Goal: Information Seeking & Learning: Compare options

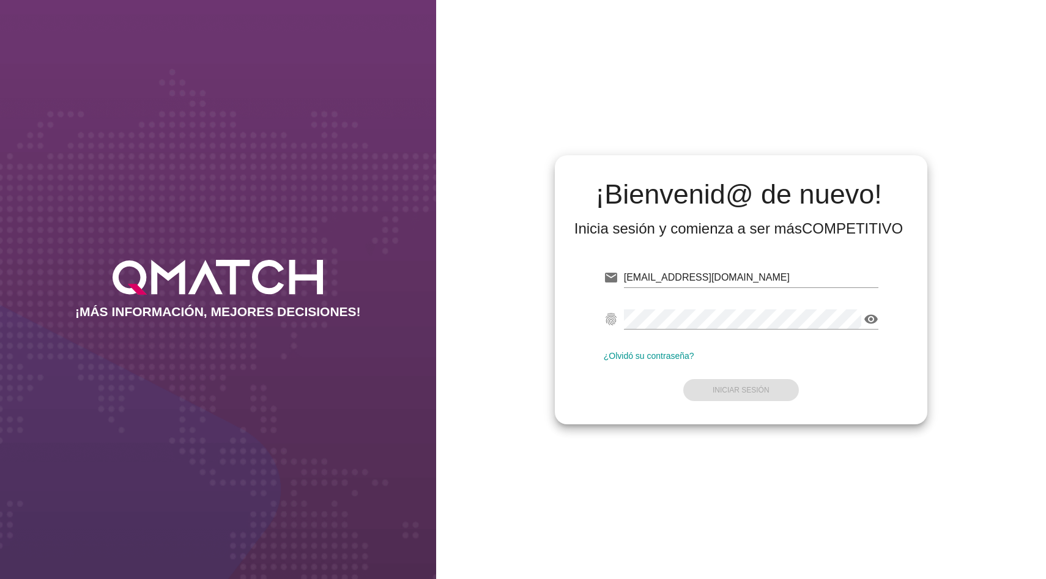
click at [707, 274] on input "dmadrid@qmatch.cl" at bounding box center [751, 278] width 255 height 20
type input "test@test.walmart.cl"
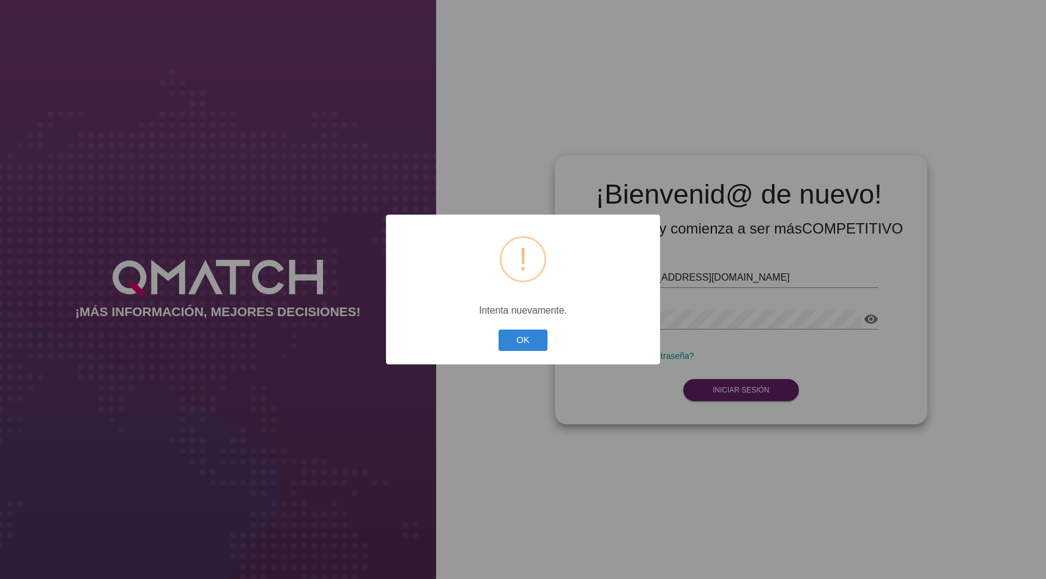
click at [562, 340] on div "? ! i × Intenta nuevamente. OK Cancel" at bounding box center [523, 290] width 274 height 150
click at [543, 340] on button "OK" at bounding box center [524, 340] width 50 height 21
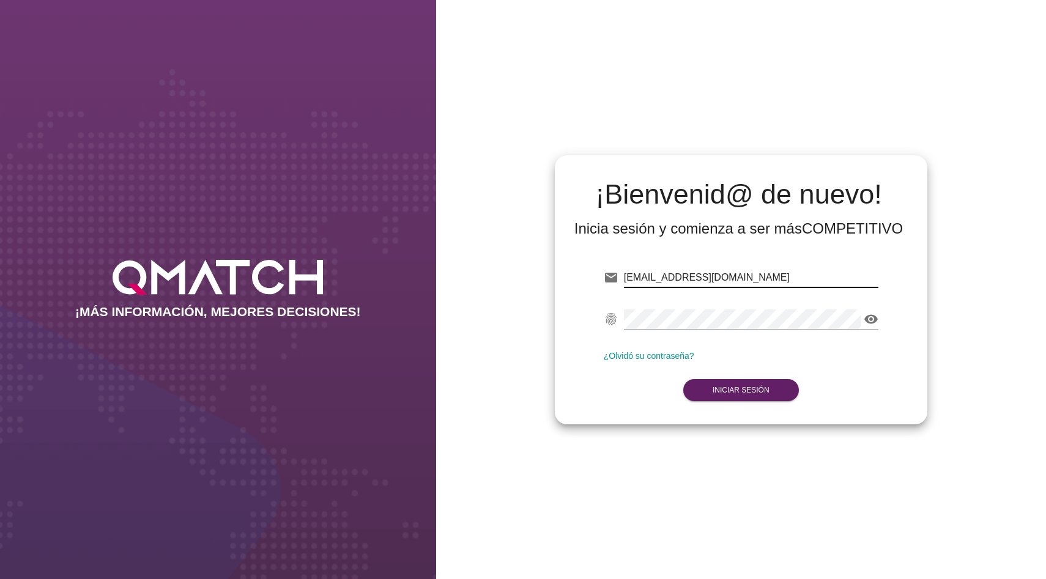
click at [678, 278] on input "test@test.walmart.cl" at bounding box center [751, 278] width 255 height 20
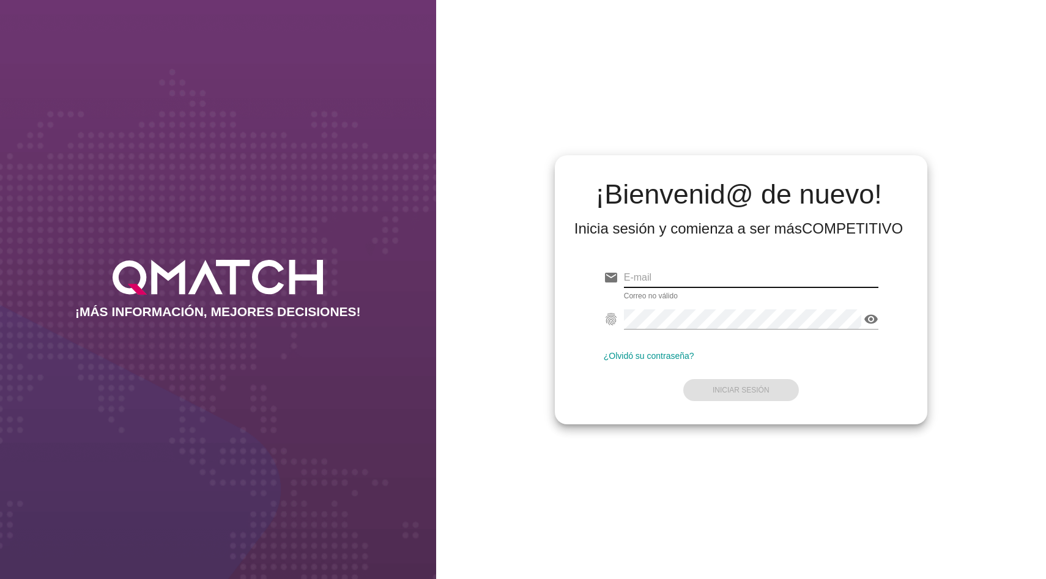
paste input "Giorgio.Carrillo0@walmart.com"
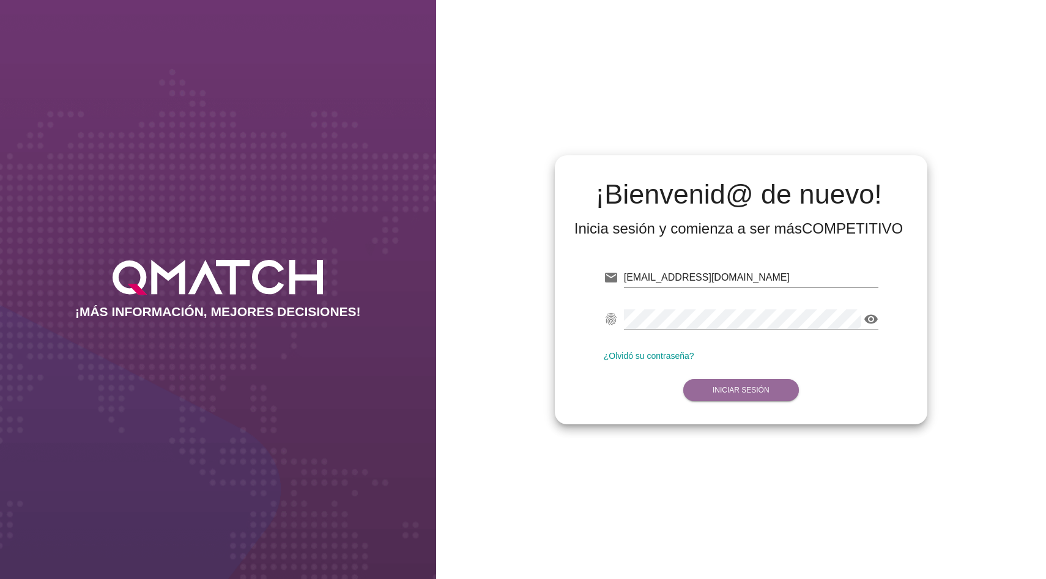
click at [723, 384] on button "Iniciar Sesión" at bounding box center [742, 390] width 116 height 22
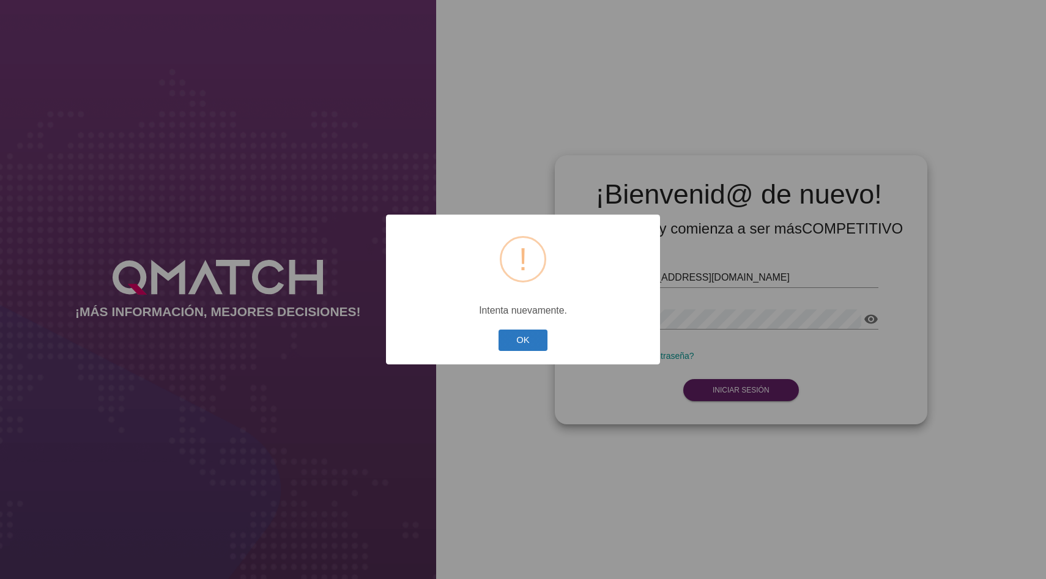
click at [539, 340] on button "OK" at bounding box center [524, 340] width 50 height 21
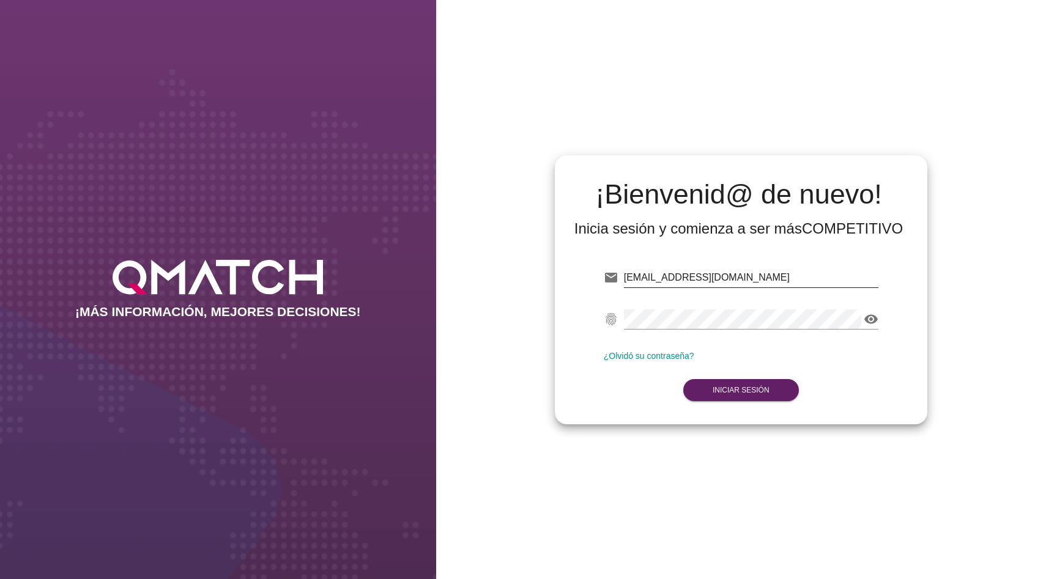
click at [631, 277] on input "Giorgio.Carrillo0@walmart.com" at bounding box center [751, 278] width 255 height 20
click at [727, 394] on strong "Iniciar Sesión" at bounding box center [741, 390] width 57 height 9
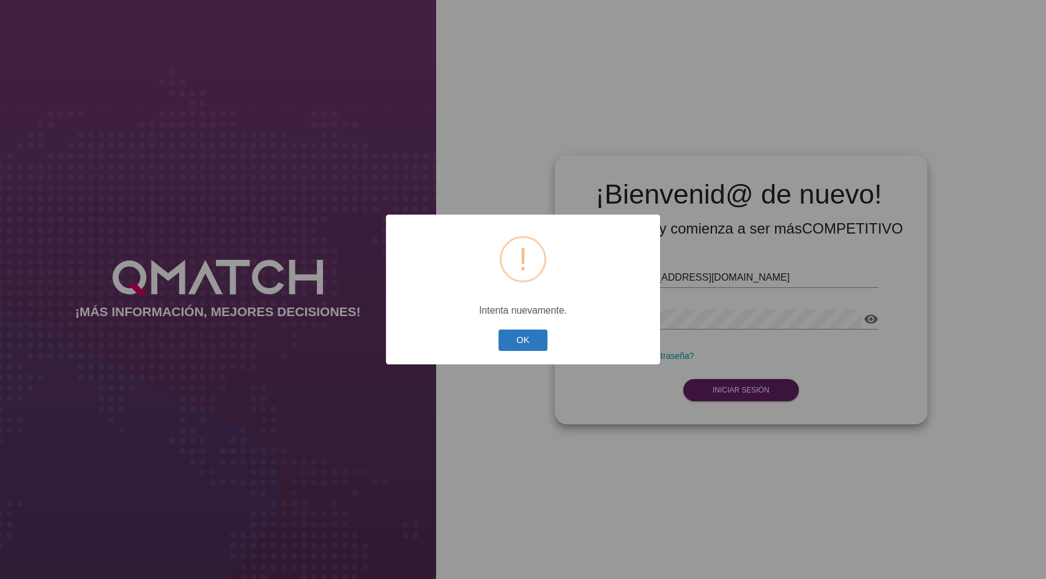
click at [540, 340] on button "OK" at bounding box center [524, 340] width 50 height 21
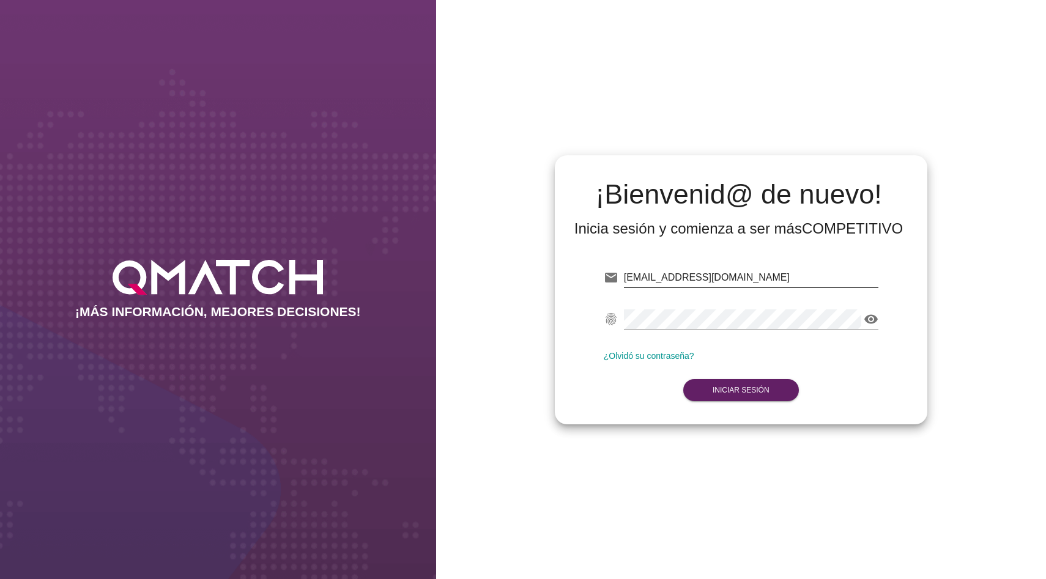
click at [691, 277] on input "giorgio.Carrillo0@walmart.com" at bounding box center [751, 278] width 255 height 20
click at [718, 368] on form "email giorgio.Carrillo@walmart.com fingerprint visibility ¿Olvidó su contraseña…" at bounding box center [741, 333] width 275 height 144
click at [715, 376] on form "email giorgio.Carrillo@walmart.com fingerprint visibility ¿Olvidó su contraseña…" at bounding box center [741, 333] width 275 height 144
click at [722, 393] on strong "Iniciar Sesión" at bounding box center [741, 390] width 57 height 9
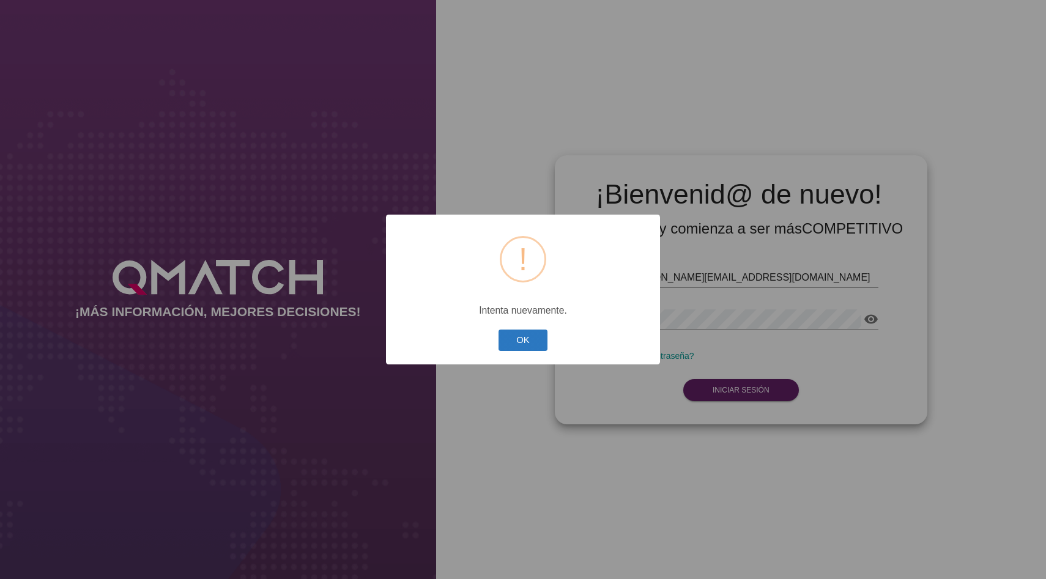
click at [530, 347] on button "OK" at bounding box center [524, 340] width 50 height 21
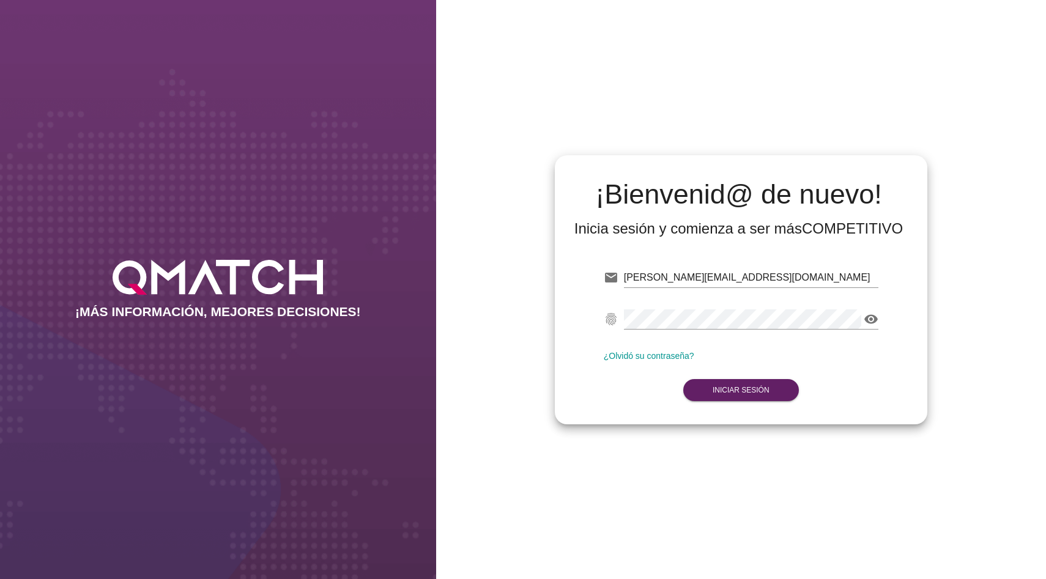
click at [735, 263] on div "email giorgio.Carrillo@walmart.com" at bounding box center [741, 280] width 275 height 39
click at [731, 270] on input "giorgio.Carrillo@walmart.com" at bounding box center [751, 278] width 255 height 20
paste input "Cinthia.Ortiz"
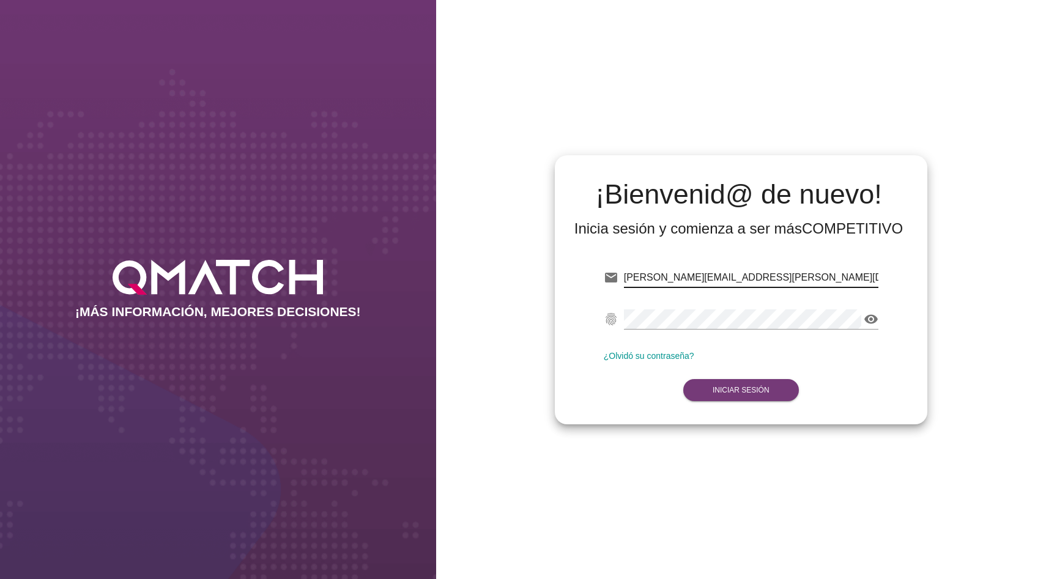
click at [747, 396] on button "Iniciar Sesión" at bounding box center [742, 390] width 116 height 22
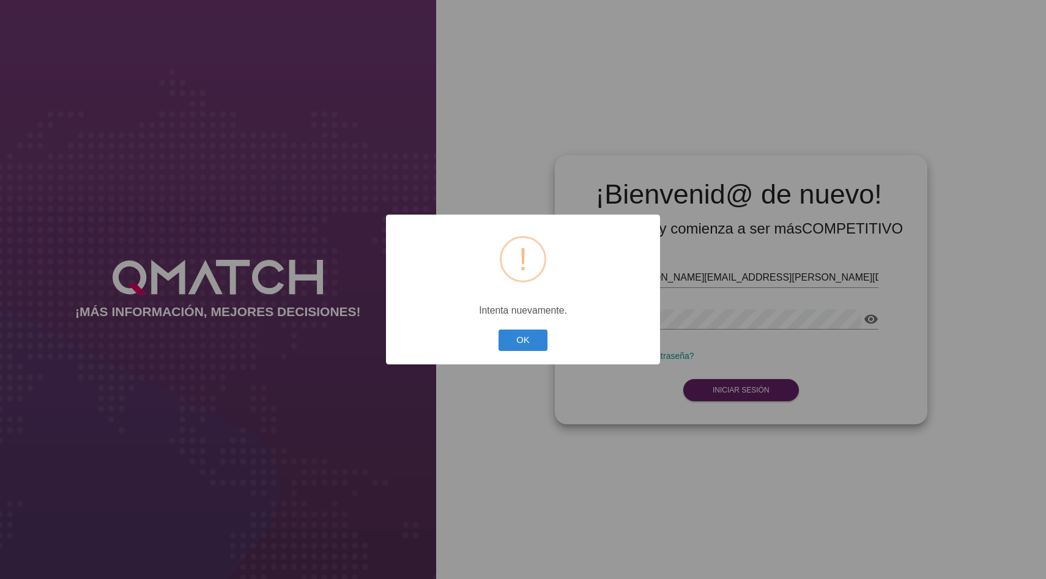
click at [551, 340] on div "? ! i × Intenta nuevamente. OK Cancel" at bounding box center [523, 290] width 274 height 150
click at [552, 351] on div "? ! i × Intenta nuevamente. OK Cancel" at bounding box center [523, 290] width 274 height 150
click at [535, 351] on button "OK" at bounding box center [524, 340] width 50 height 21
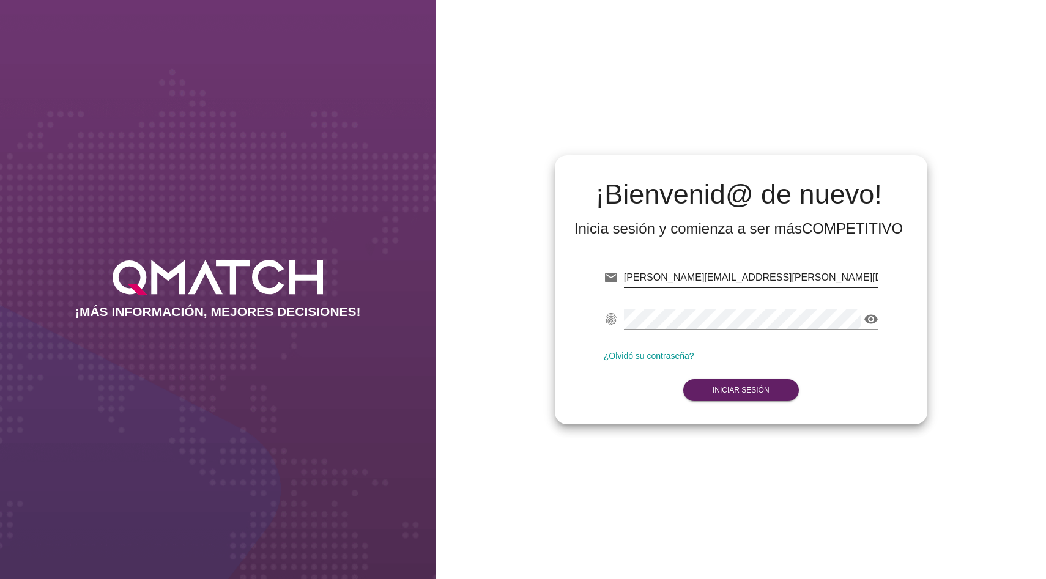
click at [630, 280] on input "Cinthia.Ortiz@walmart.com" at bounding box center [751, 278] width 255 height 20
click at [660, 278] on input "cinthia.Ortiz@walmart.com" at bounding box center [751, 278] width 255 height 20
type input "cinthia.ortiz@walmart.com"
click at [689, 386] on button "Iniciar Sesión" at bounding box center [742, 390] width 116 height 22
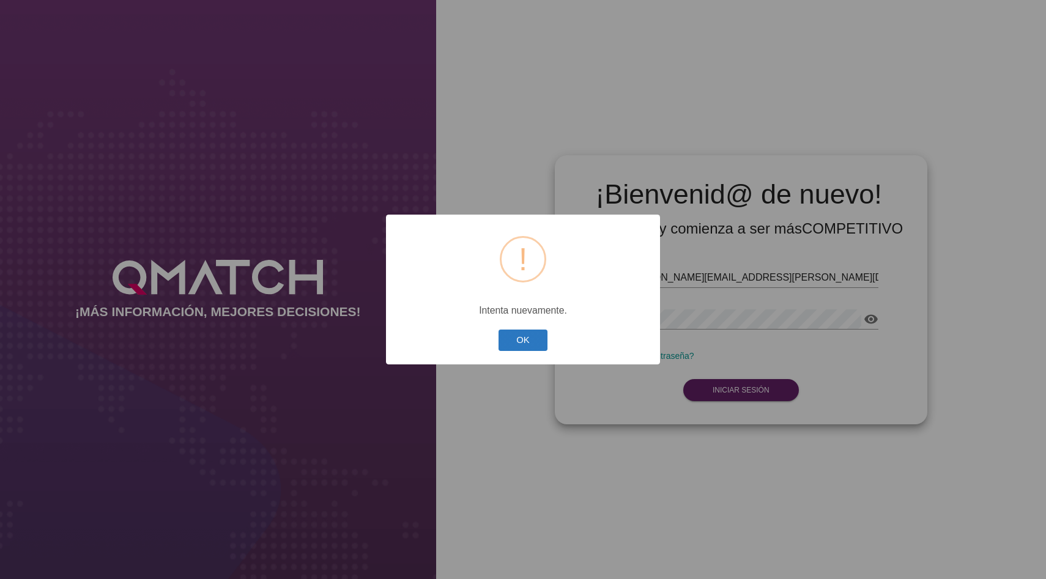
click at [518, 340] on button "OK" at bounding box center [524, 340] width 50 height 21
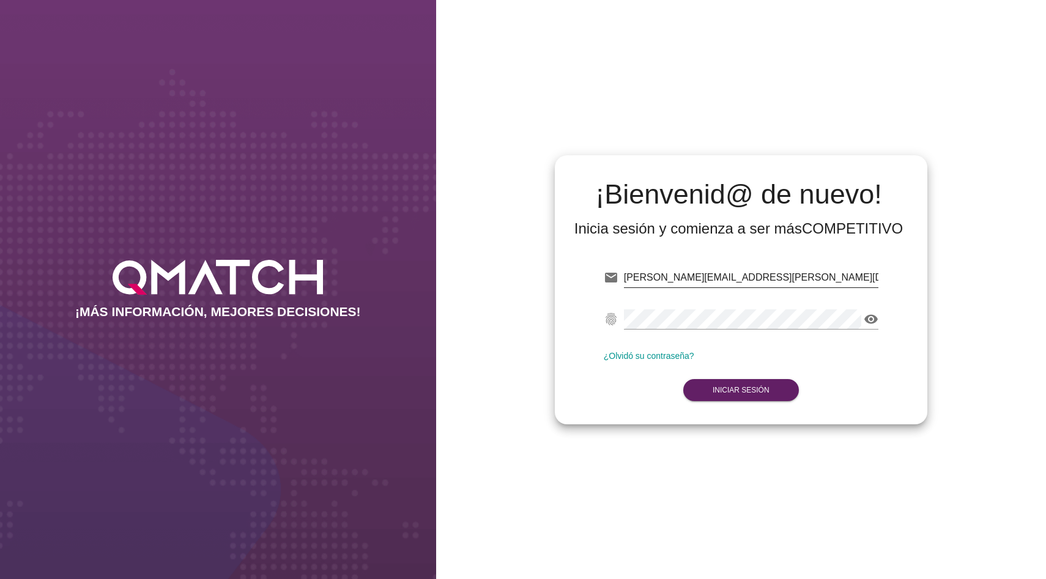
click at [736, 279] on input "cinthia.ortiz@walmart.com" at bounding box center [751, 278] width 255 height 20
click at [708, 308] on div "fingerprint visibility" at bounding box center [741, 321] width 275 height 39
click at [865, 325] on icon "visibility" at bounding box center [871, 319] width 15 height 15
click at [674, 286] on input "cinthia.ortiz@walmart.com" at bounding box center [751, 278] width 255 height 20
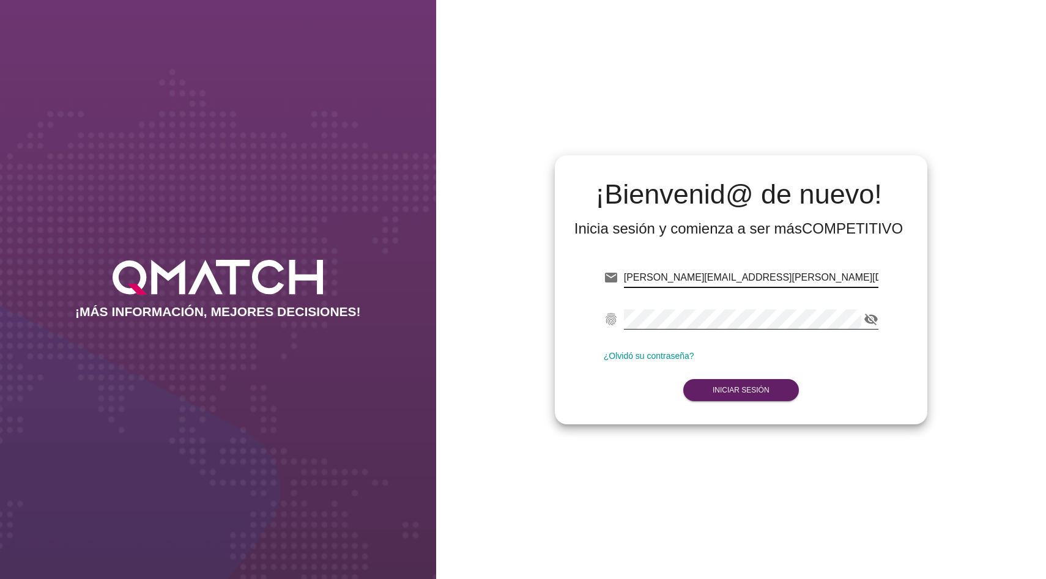
click at [674, 286] on input "cinthia.ortiz@walmart.com" at bounding box center [751, 278] width 255 height 20
type input "holivares@smu.cl"
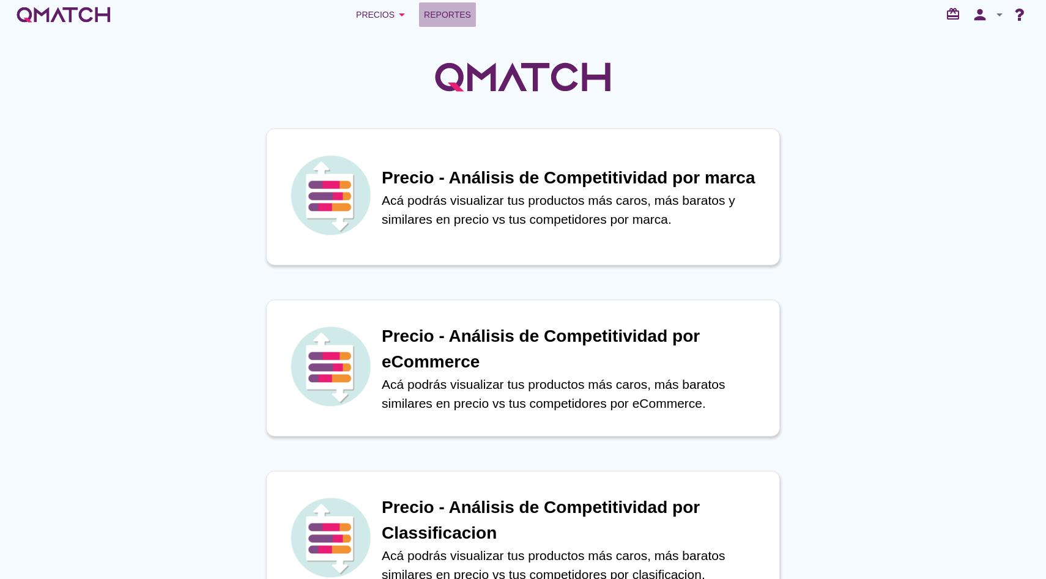
click at [443, 21] on span "Reportes" at bounding box center [447, 14] width 47 height 15
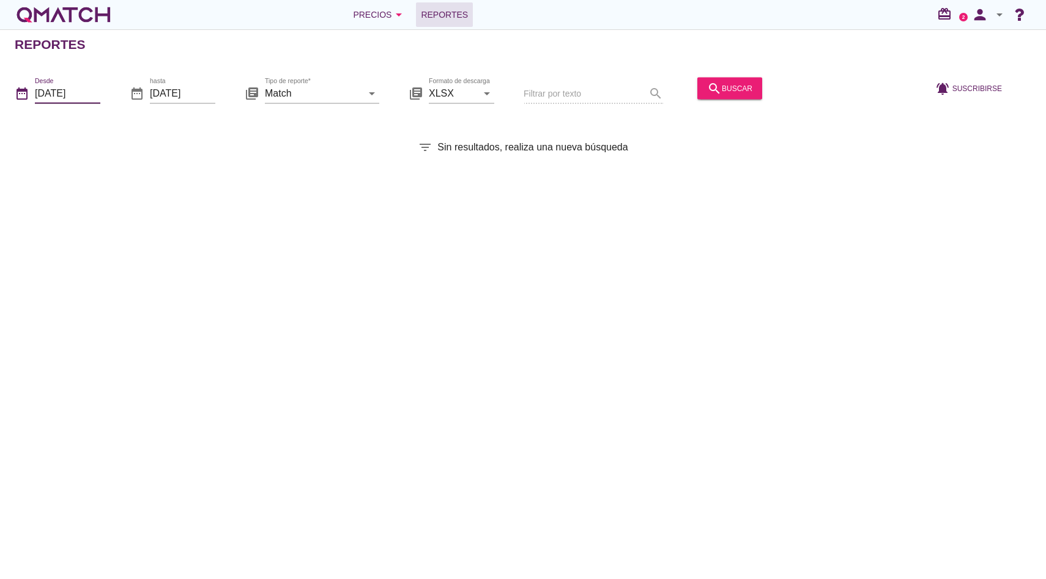
click at [76, 95] on input "2025-09-01" at bounding box center [67, 93] width 65 height 20
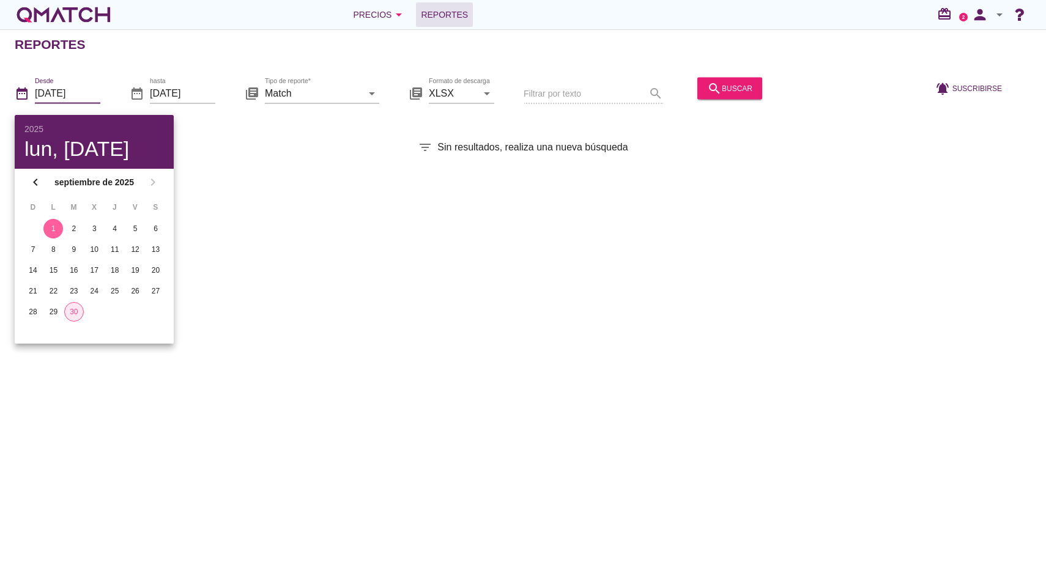
click at [75, 312] on div "30" at bounding box center [74, 312] width 18 height 11
type input "2025-09-30"
click at [210, 96] on input "2025-09-30" at bounding box center [182, 93] width 65 height 20
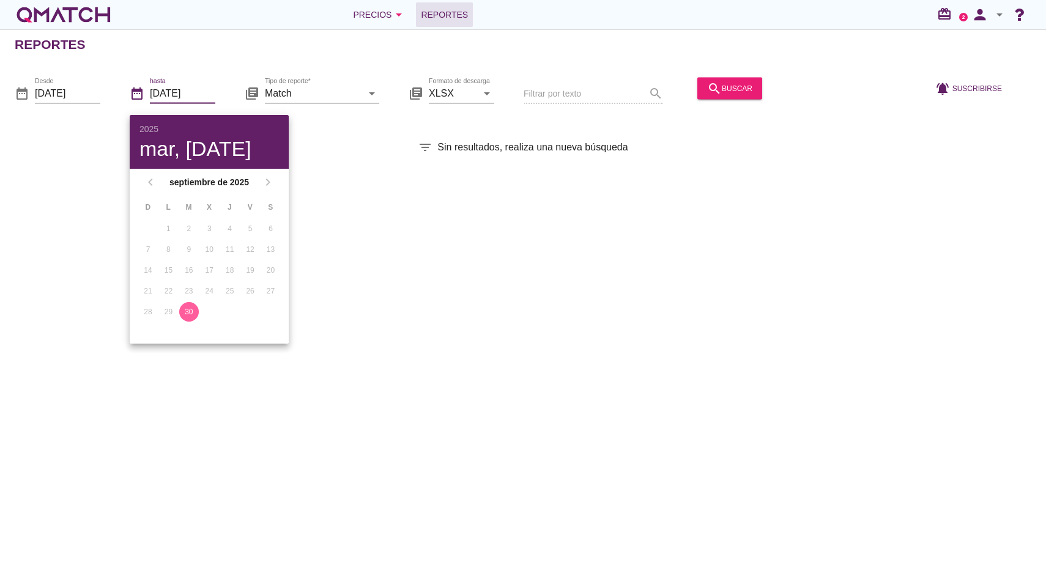
click at [191, 312] on div "30" at bounding box center [189, 312] width 20 height 11
click at [325, 83] on input "Match" at bounding box center [313, 93] width 97 height 20
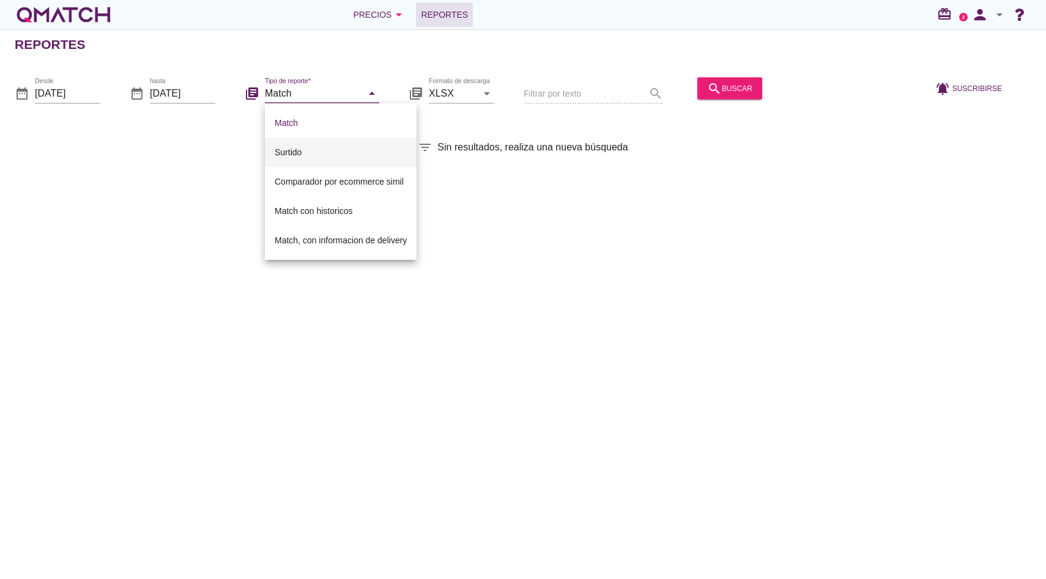
click at [305, 152] on div "Surtido" at bounding box center [341, 152] width 132 height 15
type input "Surtido"
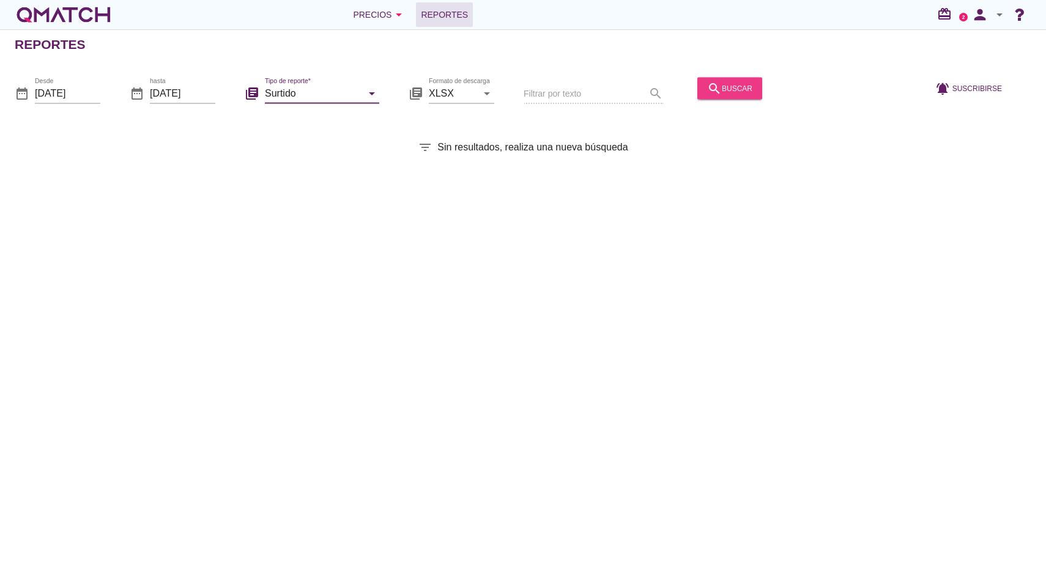
click at [708, 84] on div "search buscar" at bounding box center [729, 88] width 45 height 15
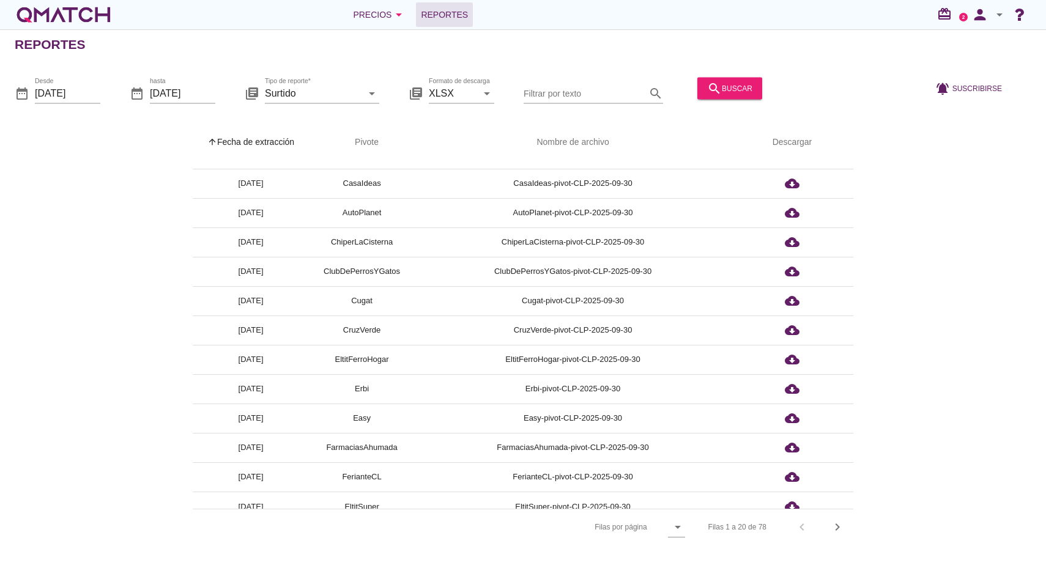
scroll to position [238, 0]
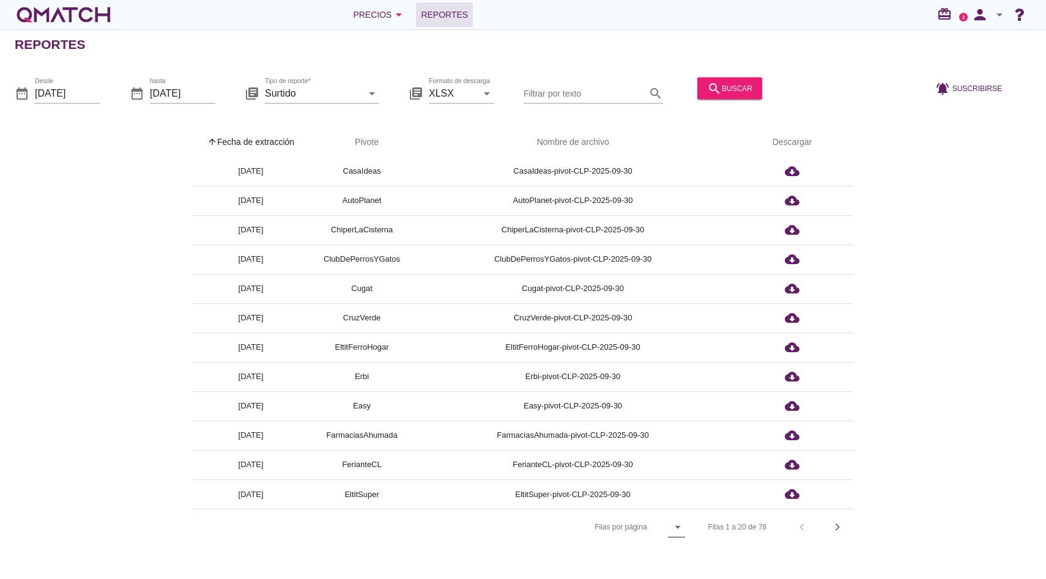
click at [674, 526] on icon "arrow_drop_down" at bounding box center [678, 527] width 15 height 15
click at [674, 547] on div "All" at bounding box center [681, 552] width 26 height 15
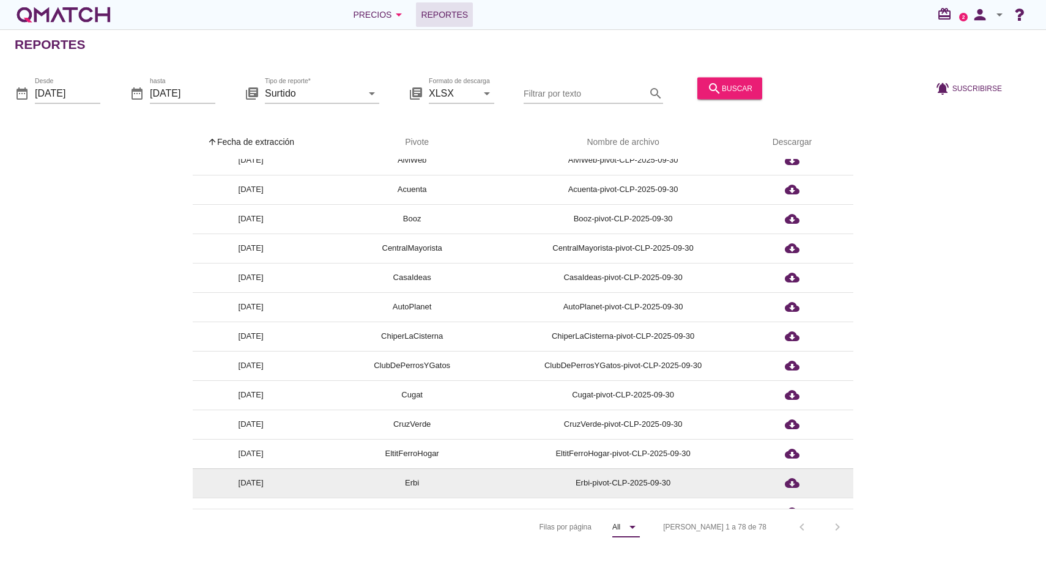
scroll to position [0, 0]
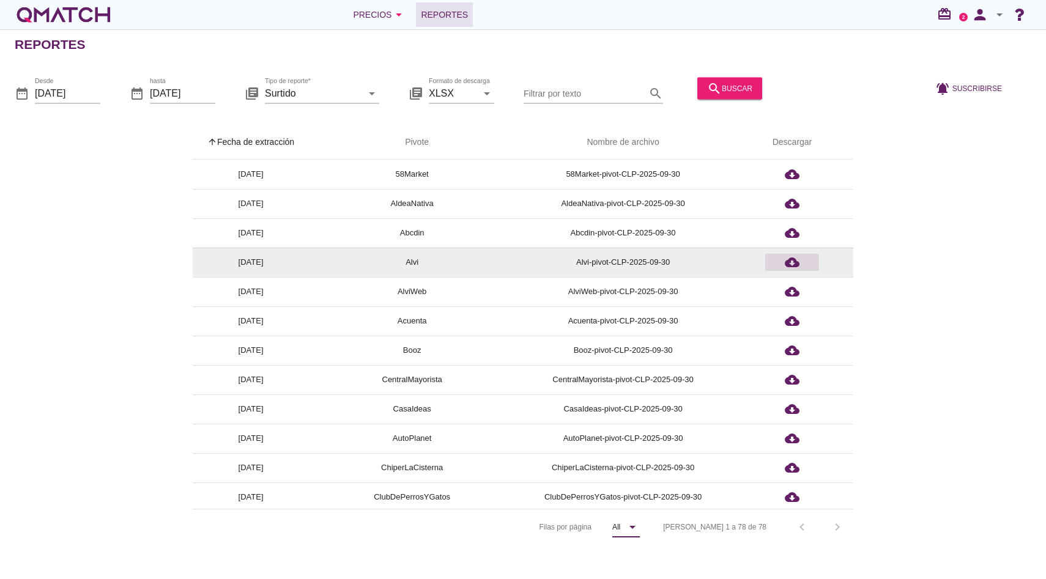
click at [788, 263] on icon "cloud_download" at bounding box center [792, 262] width 15 height 15
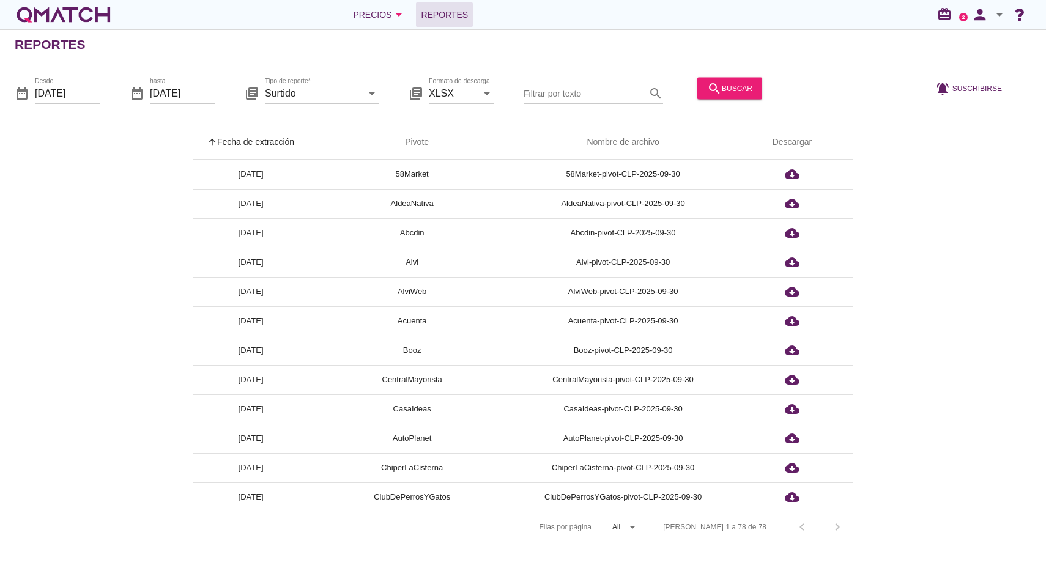
click at [902, 231] on div "arrow_upward Fecha de extracción arrow_upward Pivote Nombre de archivo Descarga…" at bounding box center [523, 335] width 1017 height 420
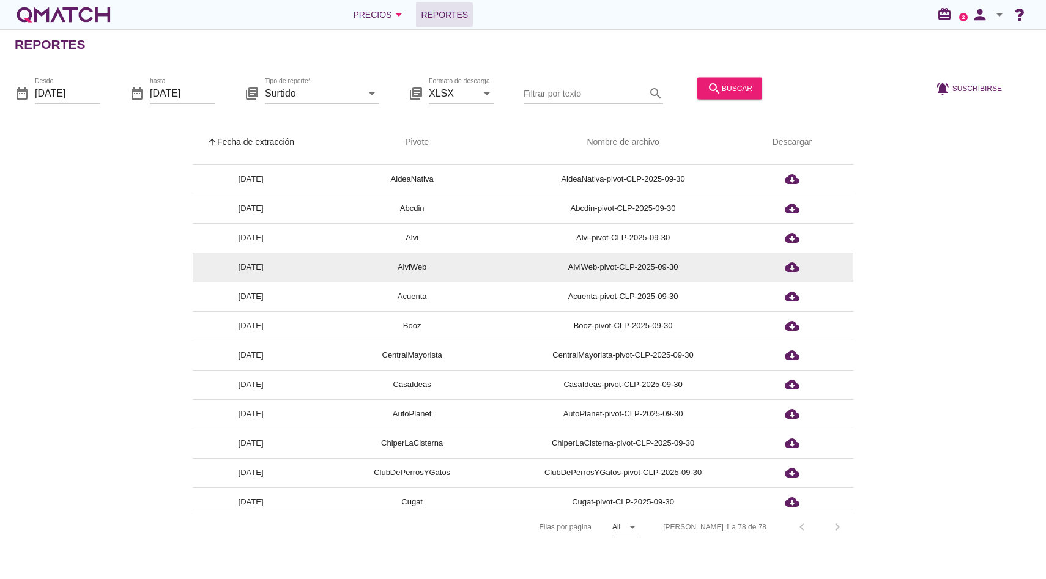
scroll to position [26, 0]
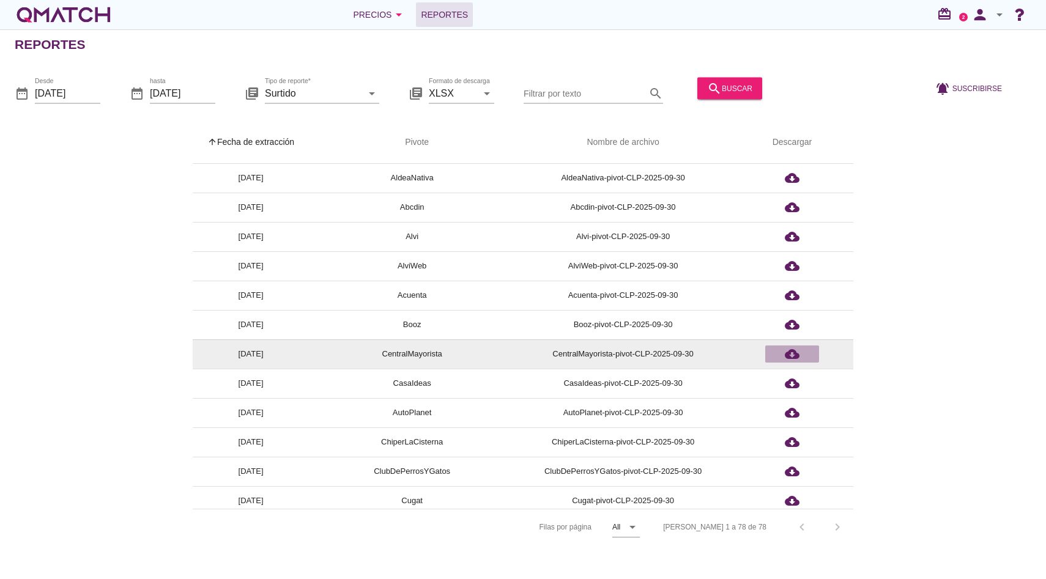
click at [796, 353] on icon "cloud_download" at bounding box center [792, 354] width 15 height 15
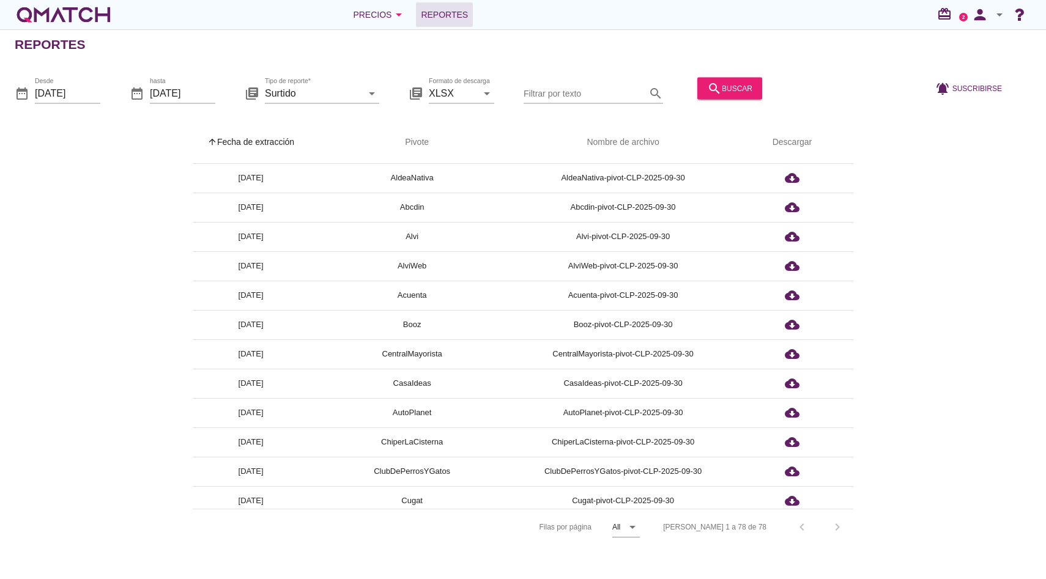
click at [903, 256] on div "arrow_upward Fecha de extracción arrow_upward Pivote Nombre de archivo Descarga…" at bounding box center [523, 335] width 1017 height 420
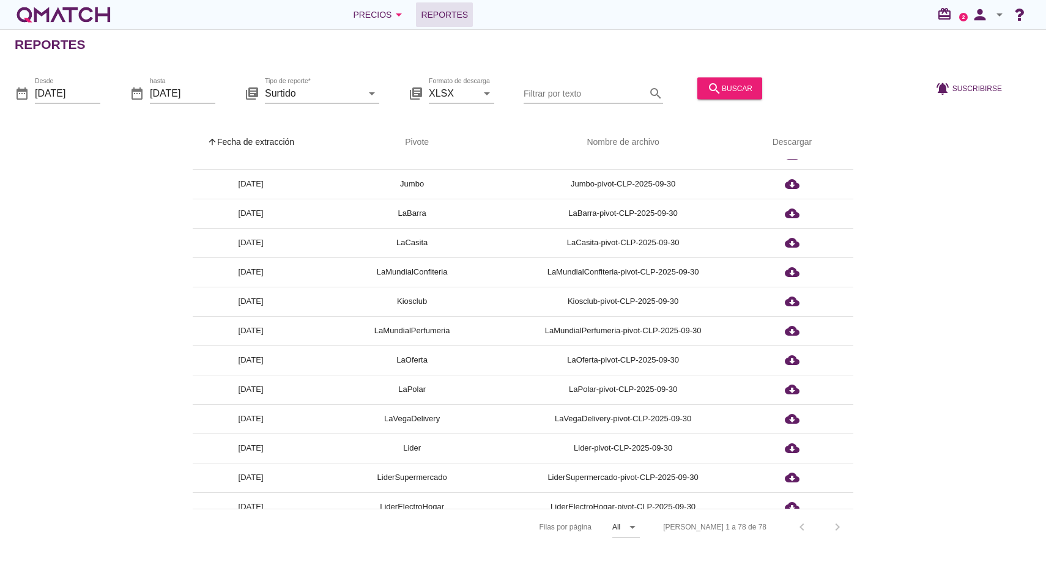
scroll to position [649, 0]
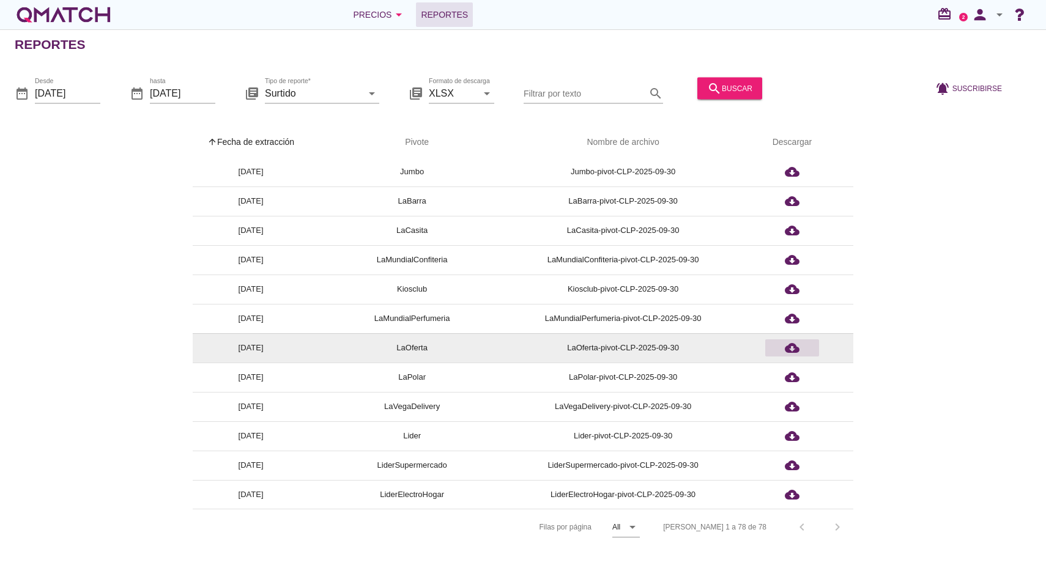
click at [789, 345] on icon "cloud_download" at bounding box center [792, 348] width 15 height 15
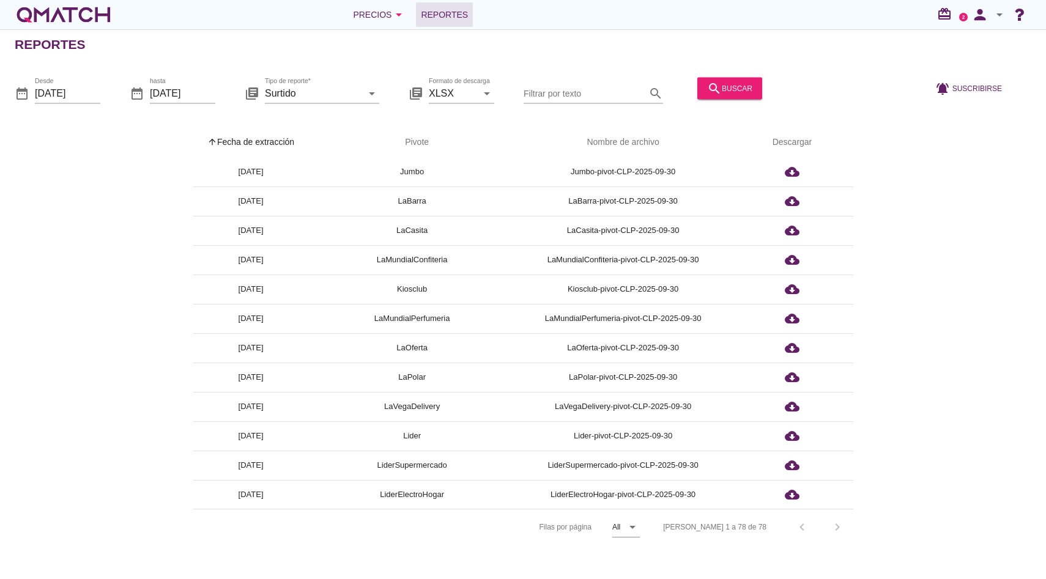
click at [958, 340] on div "arrow_upward Fecha de extracción arrow_upward Pivote Nombre de archivo Descarga…" at bounding box center [523, 335] width 1017 height 420
click at [946, 320] on div "arrow_upward Fecha de extracción arrow_upward Pivote Nombre de archivo Descarga…" at bounding box center [523, 335] width 1017 height 420
click at [926, 313] on div "arrow_upward Fecha de extracción arrow_upward Pivote Nombre de archivo Descarga…" at bounding box center [523, 335] width 1017 height 420
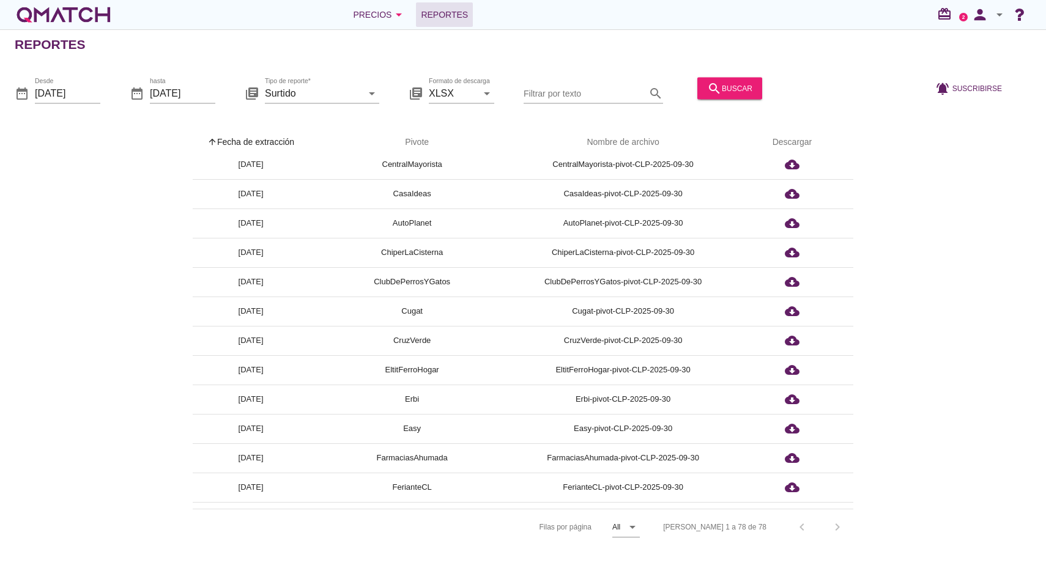
scroll to position [216, 0]
click at [838, 528] on div "Filas 1 a 78 de 78 chevron_left chevron_right" at bounding box center [751, 527] width 205 height 29
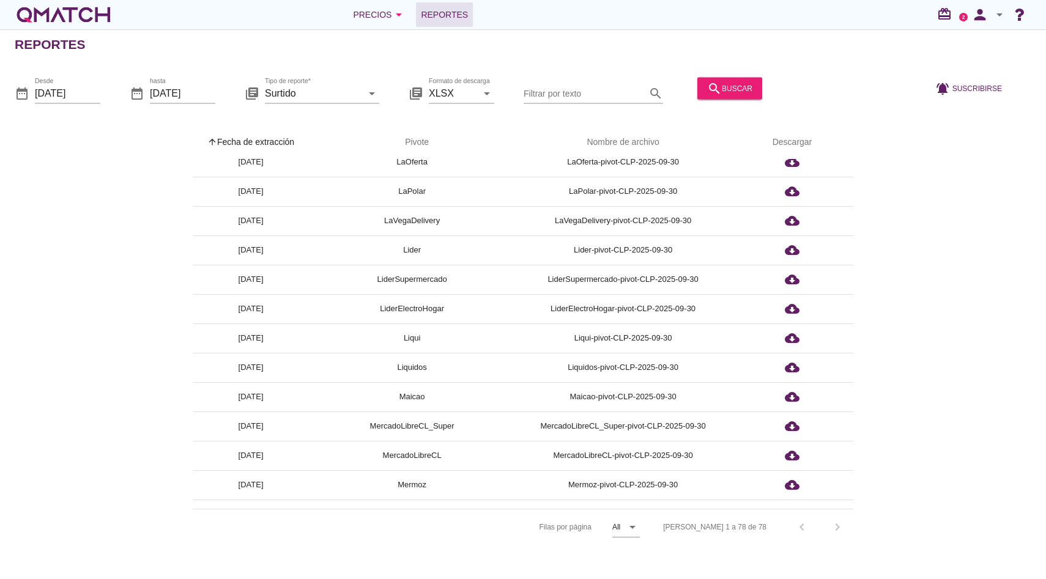
scroll to position [845, 0]
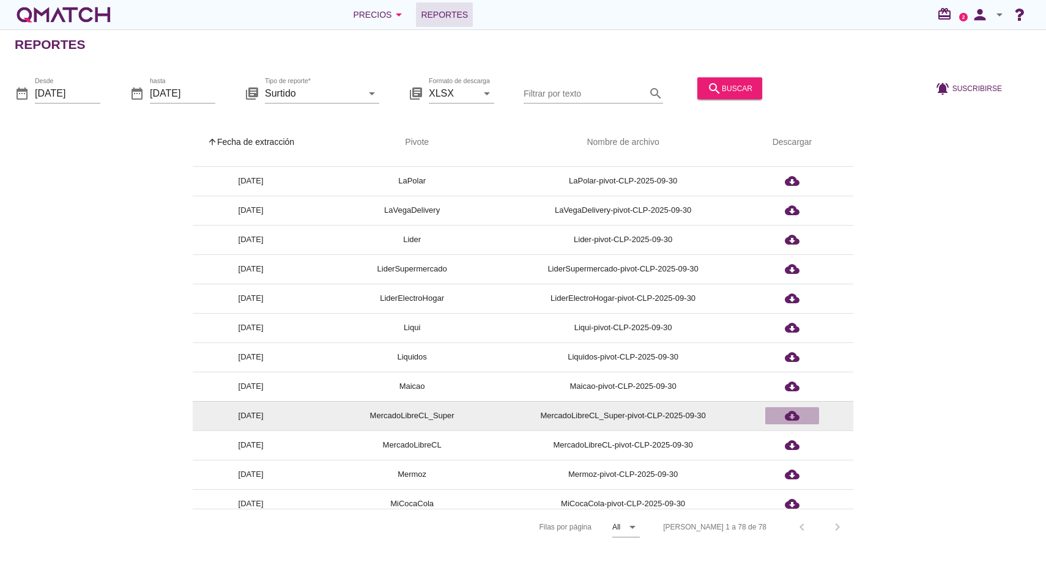
click at [791, 412] on icon "cloud_download" at bounding box center [792, 416] width 15 height 15
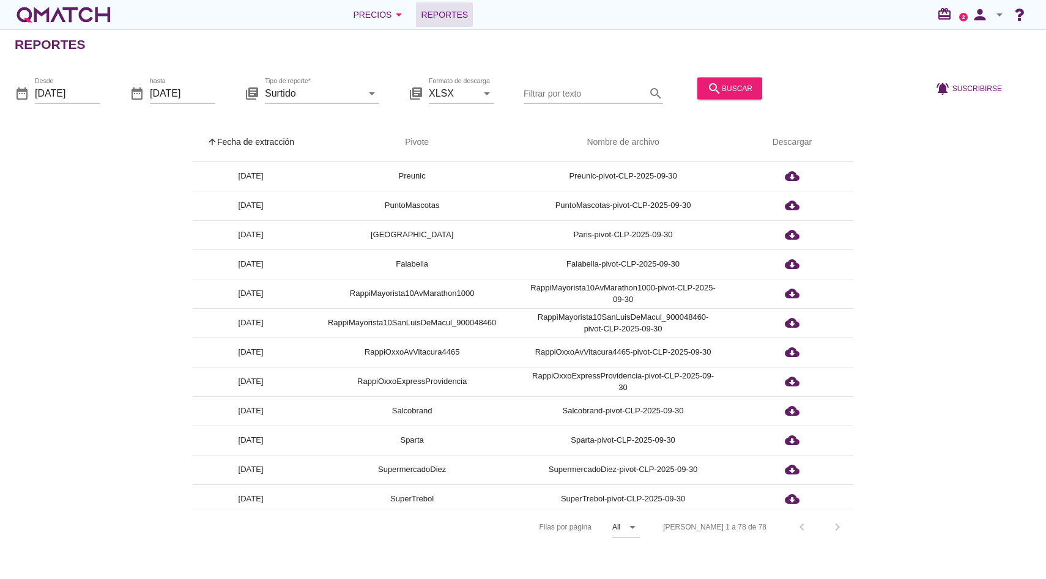
scroll to position [1942, 0]
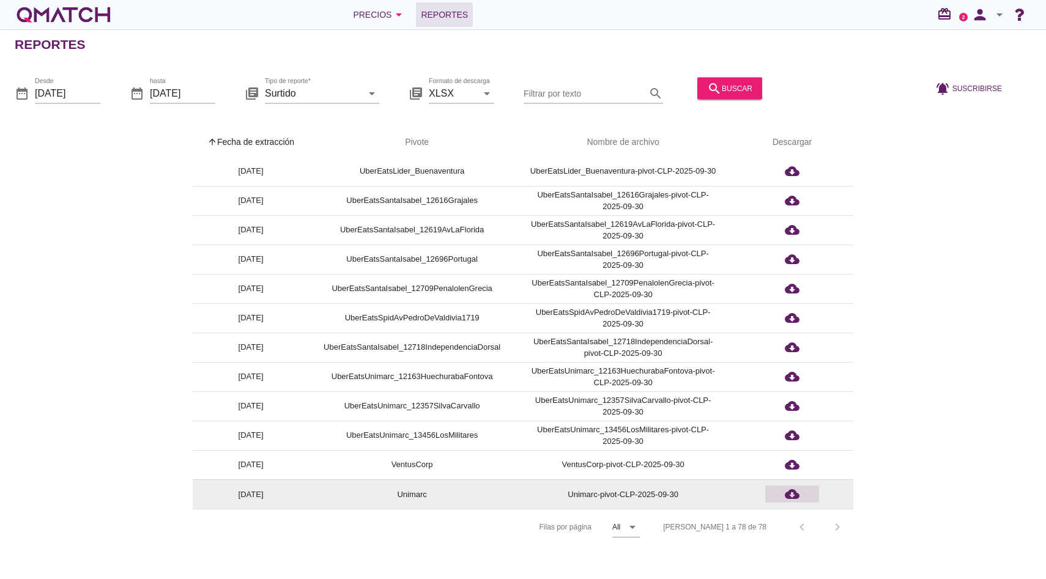
click at [786, 495] on icon "cloud_download" at bounding box center [792, 494] width 15 height 15
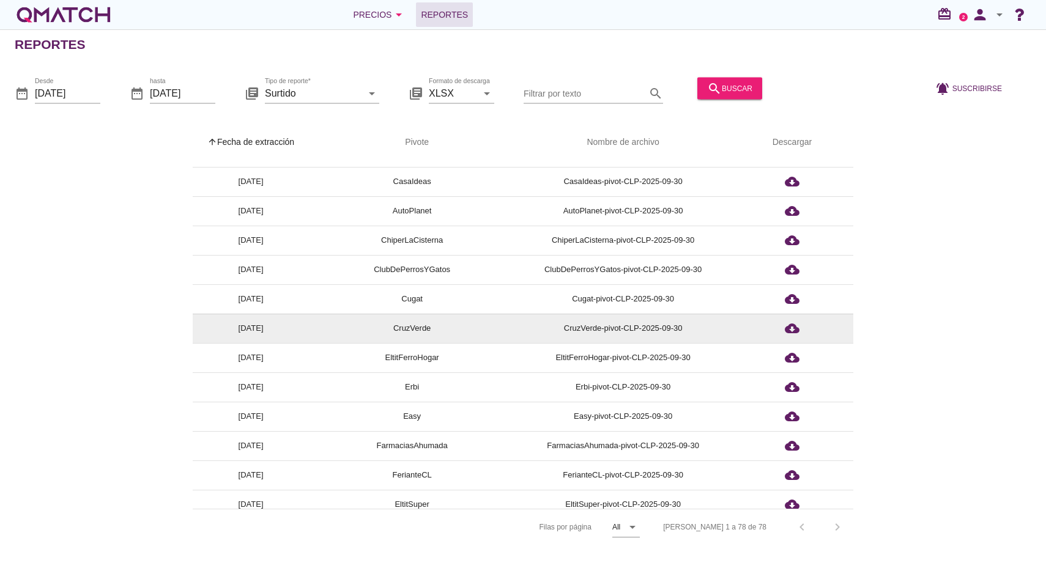
scroll to position [0, 0]
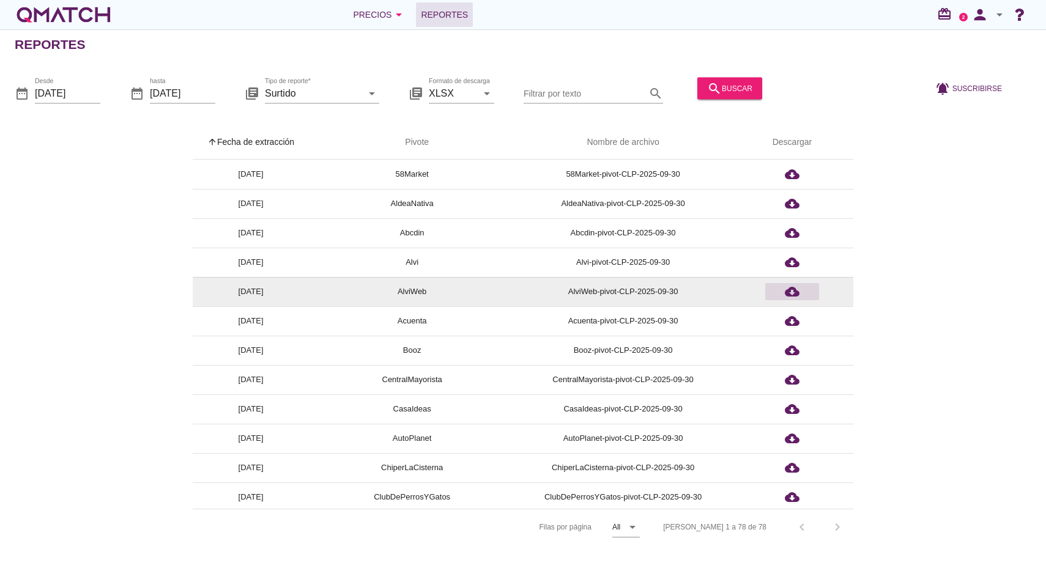
click at [789, 287] on icon "cloud_download" at bounding box center [792, 292] width 15 height 15
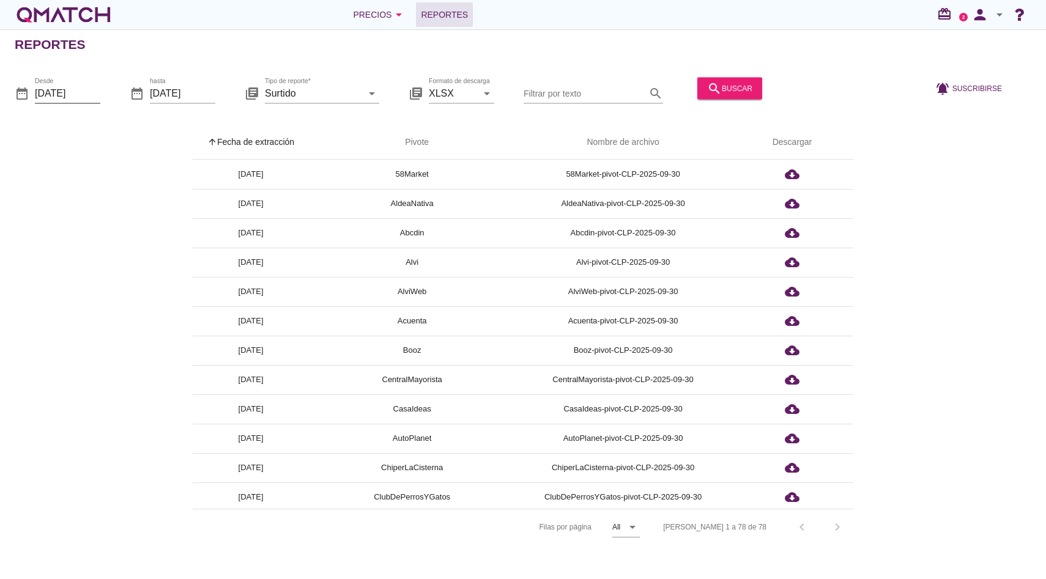
click at [82, 90] on input "2025-09-30" at bounding box center [67, 93] width 65 height 20
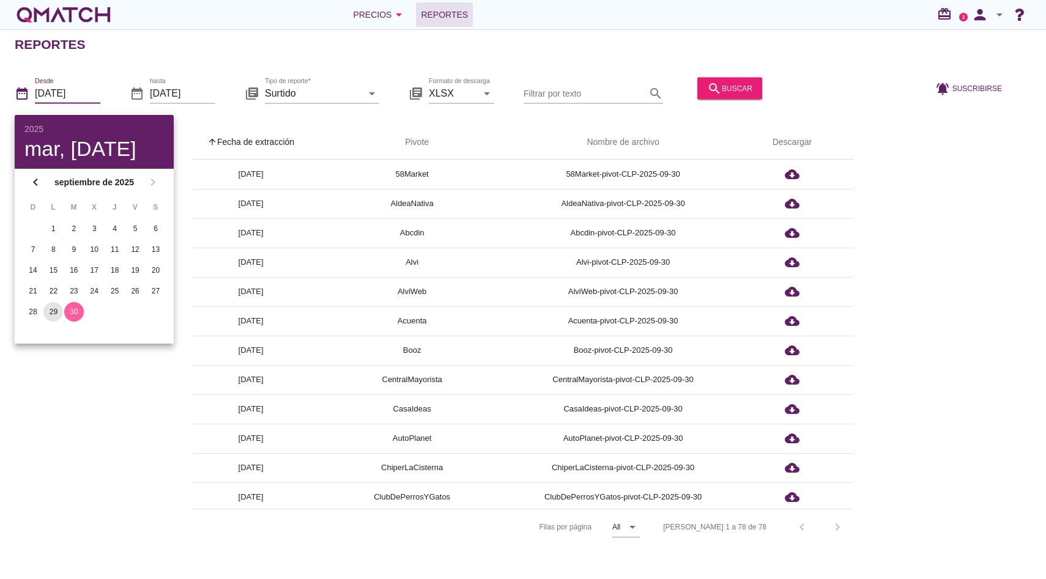
click at [59, 308] on div "29" at bounding box center [53, 312] width 20 height 11
type input "2025-09-29"
click at [199, 94] on input "2025-09-30" at bounding box center [182, 93] width 65 height 20
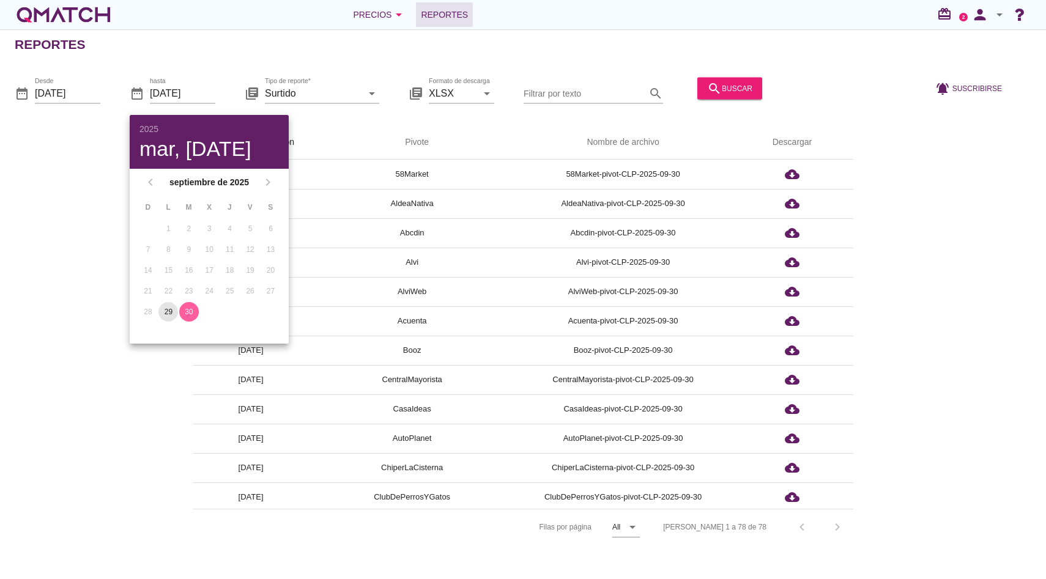
click at [170, 311] on div "29" at bounding box center [168, 312] width 20 height 11
type input "2025-09-29"
click at [710, 100] on div "search buscar" at bounding box center [730, 94] width 75 height 42
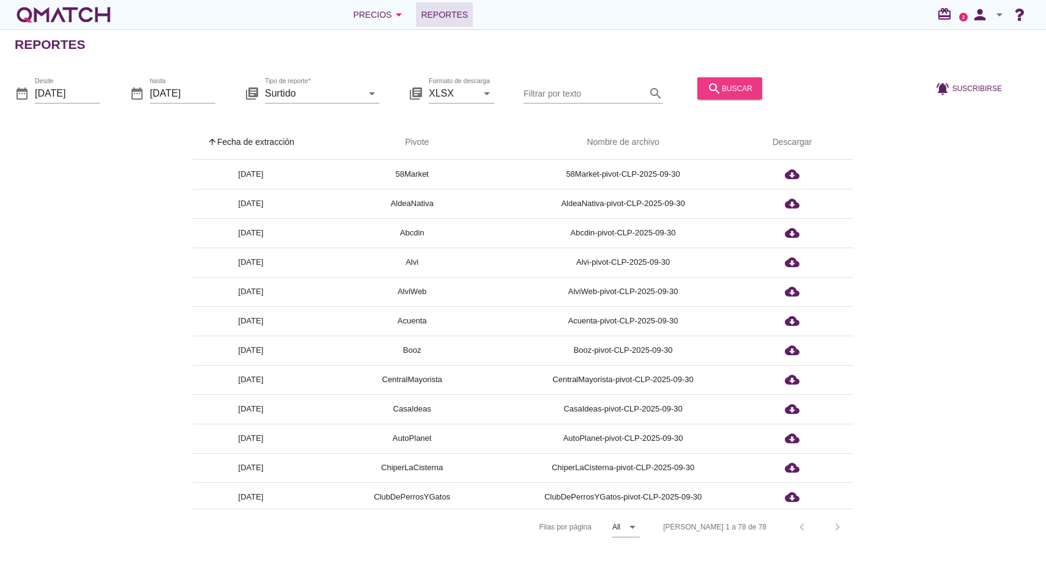
click at [720, 93] on div "search buscar" at bounding box center [729, 88] width 45 height 15
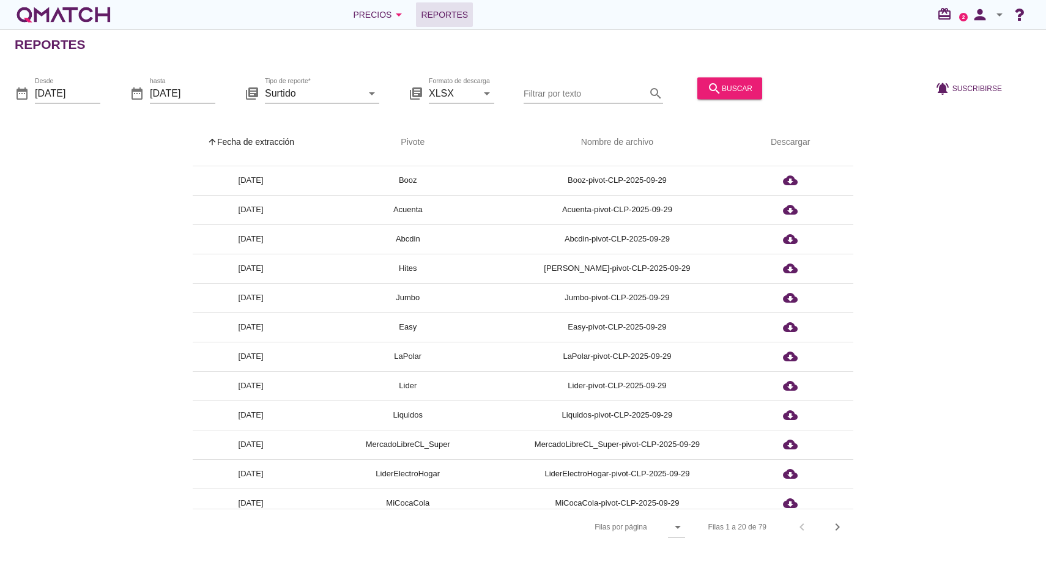
scroll to position [238, 0]
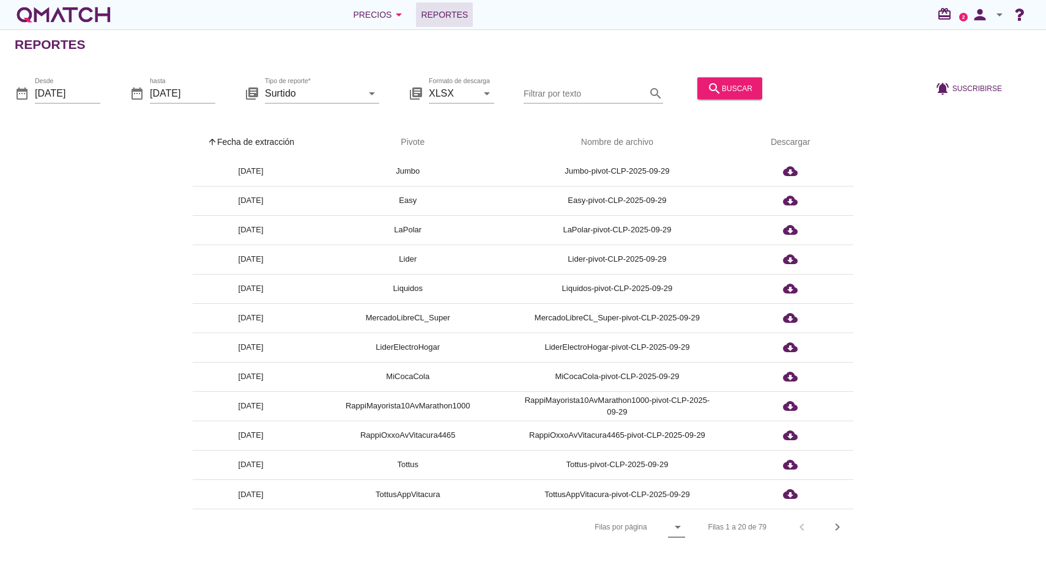
click at [685, 524] on icon "arrow_drop_down" at bounding box center [678, 527] width 15 height 15
click at [677, 545] on div "All" at bounding box center [681, 552] width 26 height 15
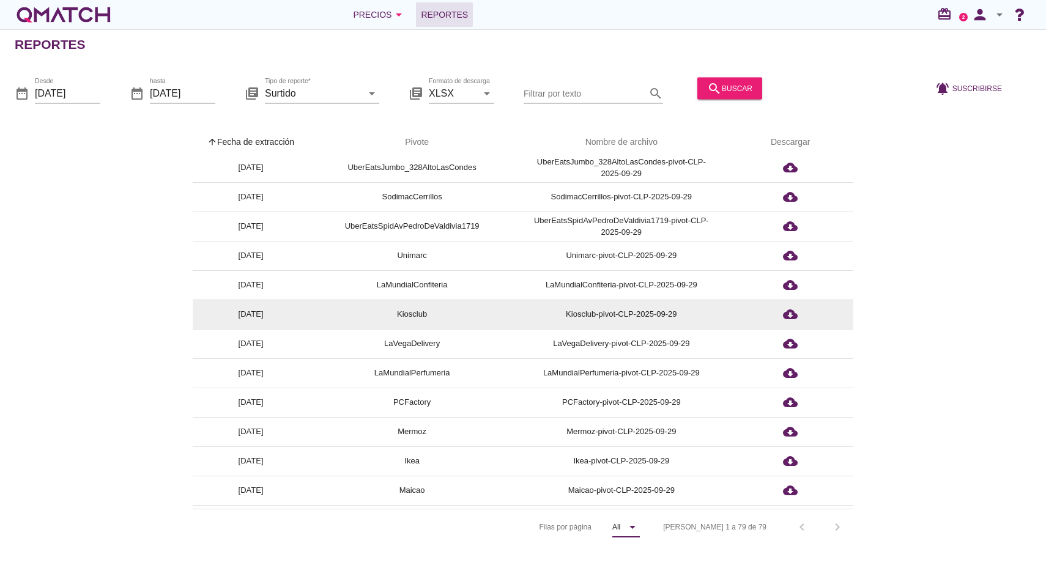
scroll to position [621, 0]
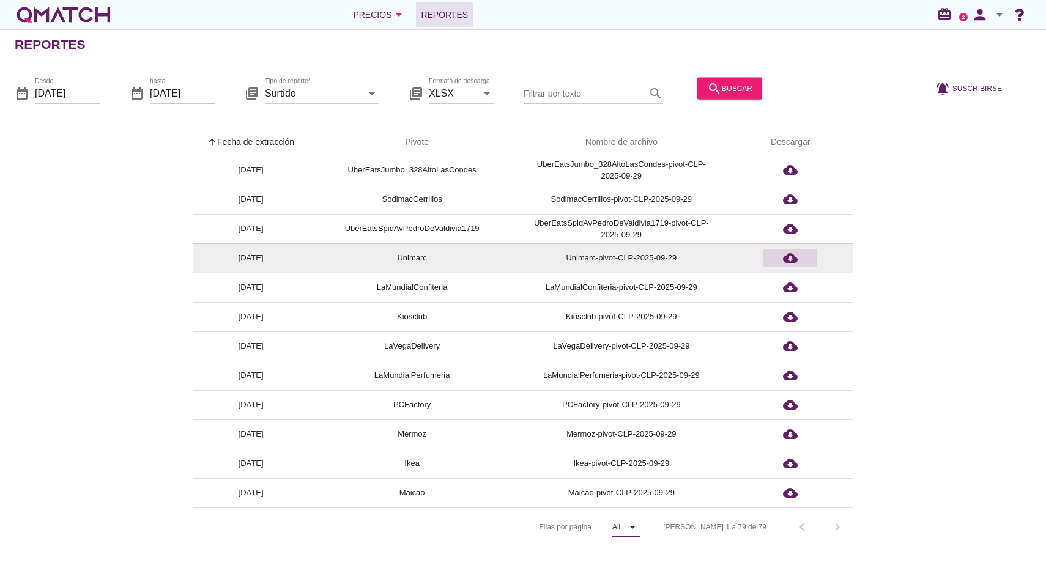
click at [780, 254] on div "cloud_download" at bounding box center [791, 258] width 44 height 15
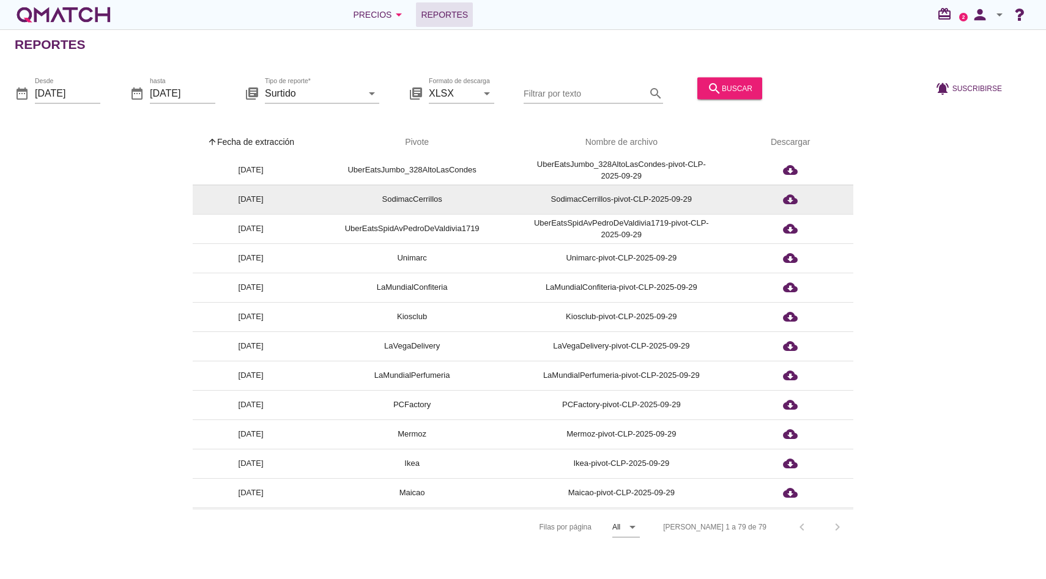
scroll to position [624, 0]
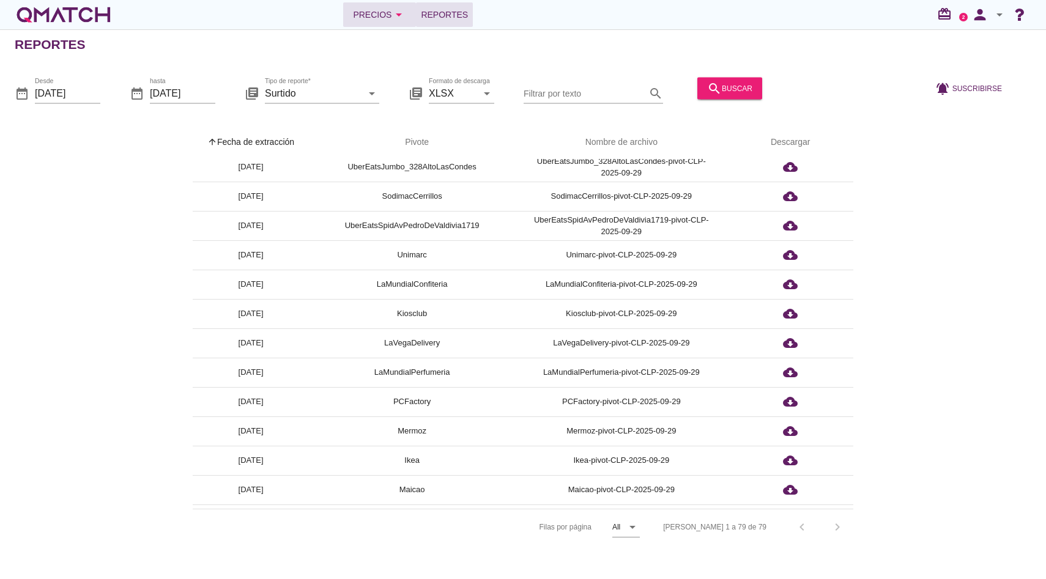
click at [362, 12] on div "Precios arrow_drop_down" at bounding box center [379, 14] width 53 height 15
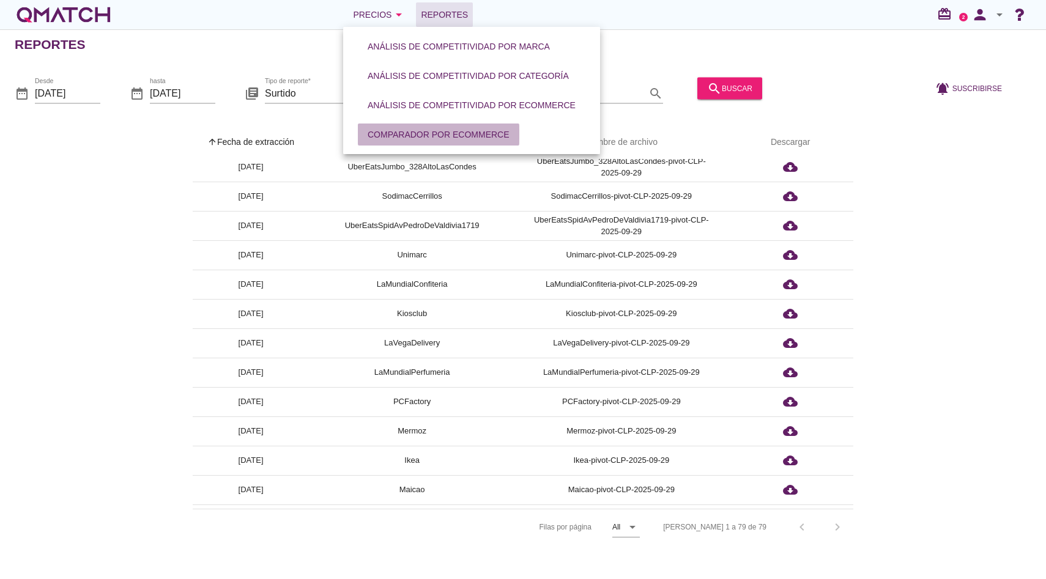
click at [422, 132] on div "Comparador por eCommerce" at bounding box center [439, 135] width 142 height 13
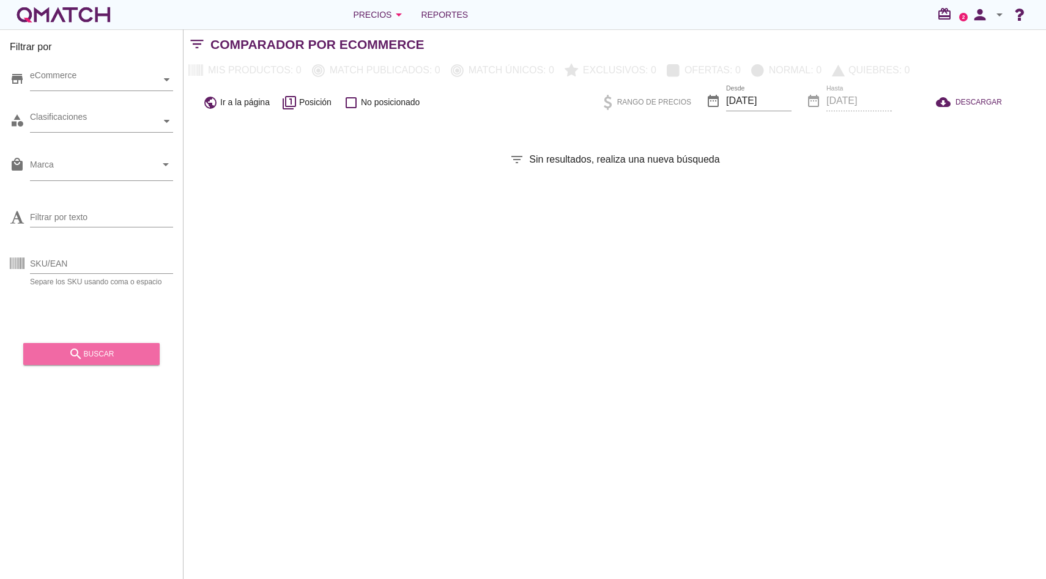
click at [129, 359] on div "search buscar" at bounding box center [91, 354] width 117 height 15
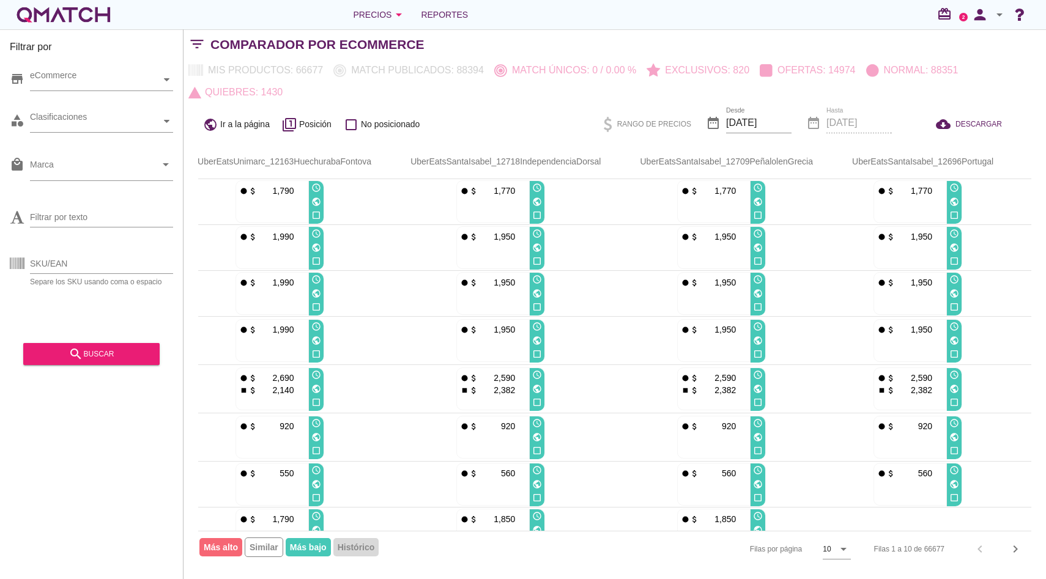
scroll to position [0, 1349]
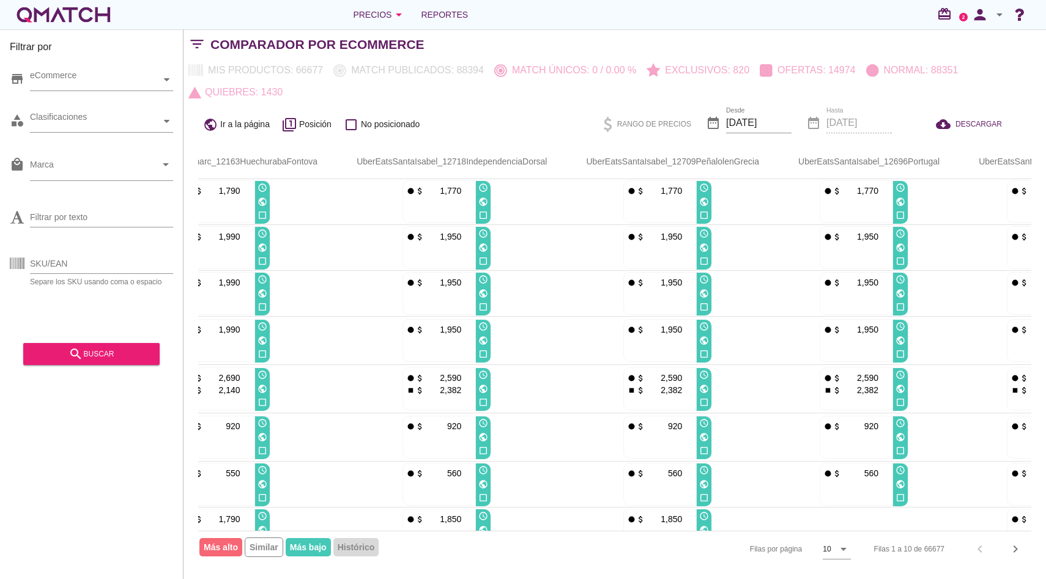
click at [997, 13] on icon "arrow_drop_down" at bounding box center [1000, 14] width 15 height 15
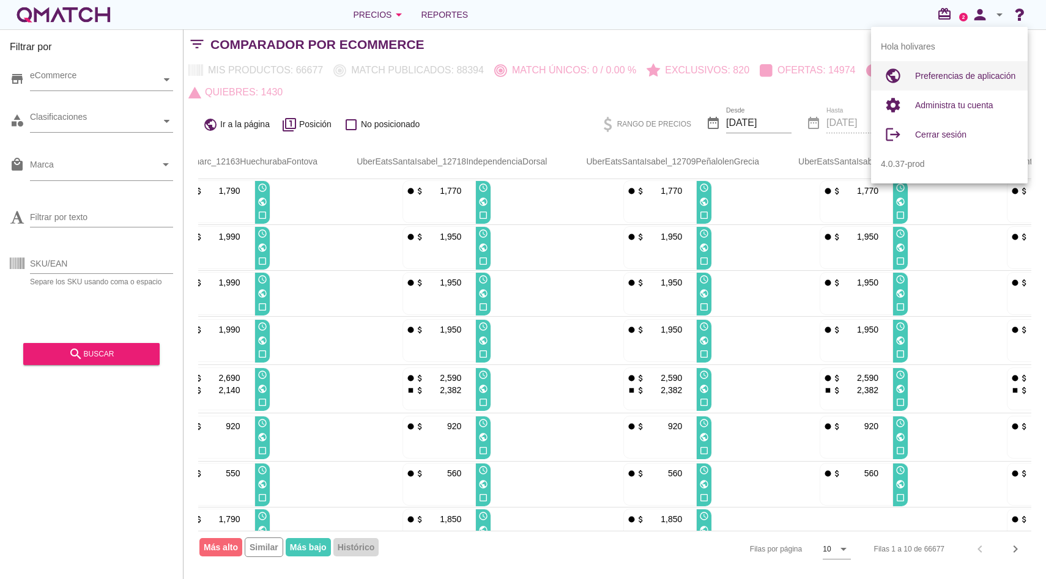
click at [963, 73] on span "Preferencias de aplicación" at bounding box center [965, 76] width 100 height 10
radio input "true"
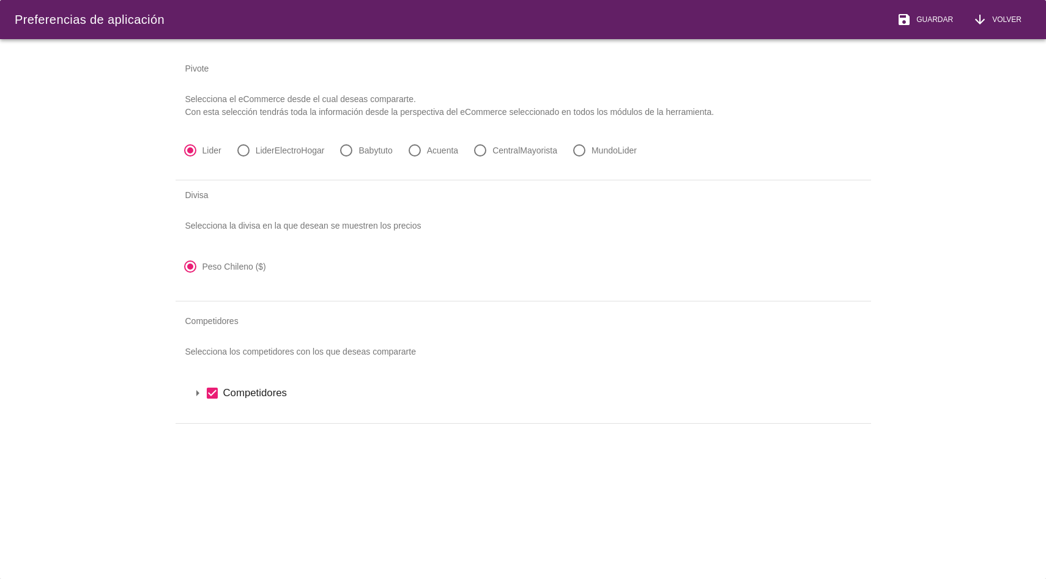
click at [200, 395] on icon "arrow_drop_down" at bounding box center [197, 393] width 15 height 15
click at [211, 412] on icon "arrow_drop_down" at bounding box center [213, 414] width 15 height 15
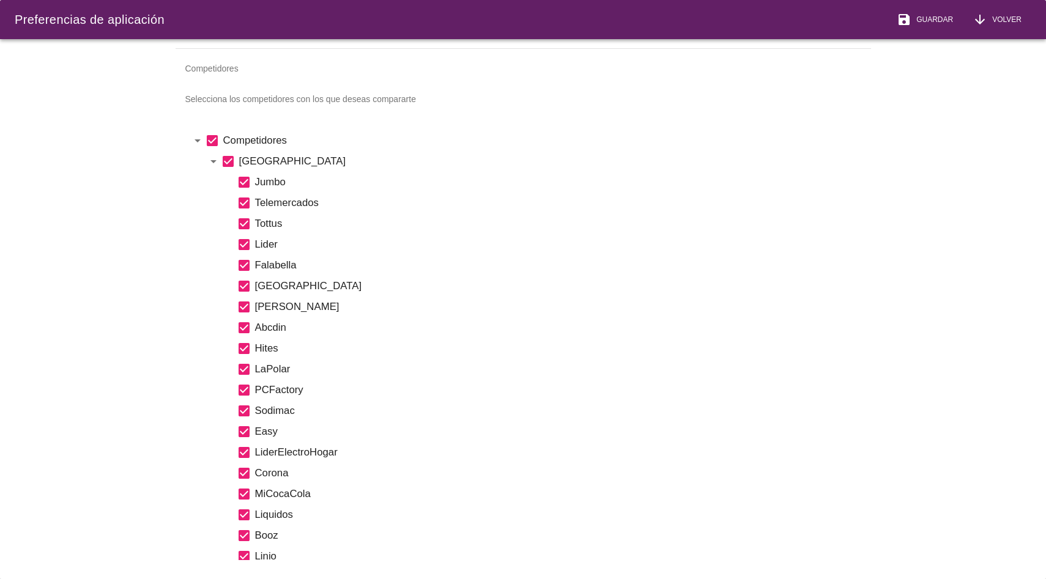
scroll to position [253, 0]
click at [227, 161] on icon "check_box" at bounding box center [228, 161] width 15 height 15
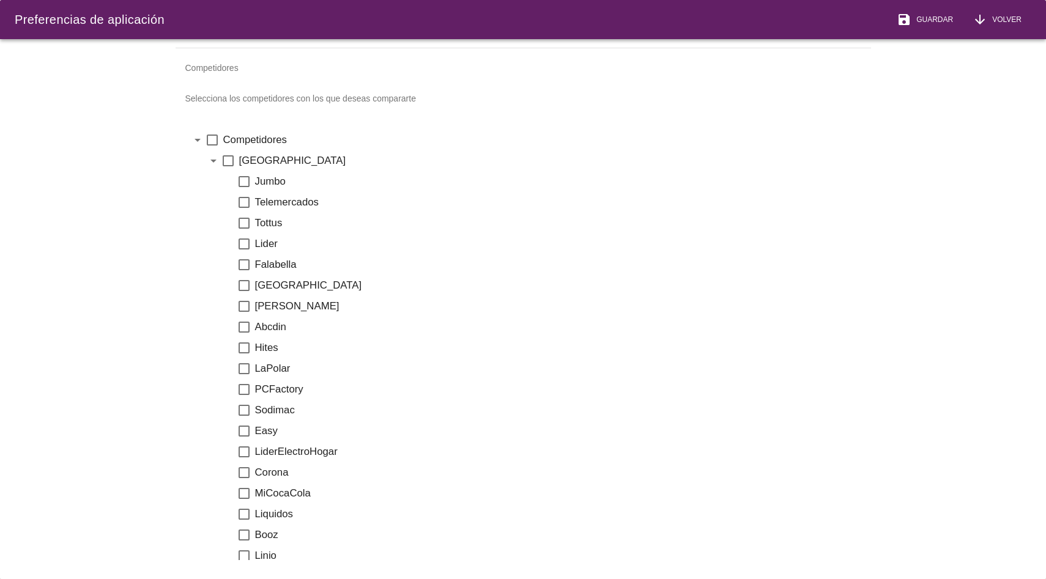
drag, startPoint x: 244, startPoint y: 224, endPoint x: 245, endPoint y: 197, distance: 27.0
click at [244, 224] on icon "check_box_outline_blank" at bounding box center [244, 223] width 15 height 15
click at [245, 177] on icon "check_box_outline_blank" at bounding box center [244, 181] width 15 height 15
click at [245, 241] on icon "check_box_outline_blank" at bounding box center [244, 244] width 15 height 15
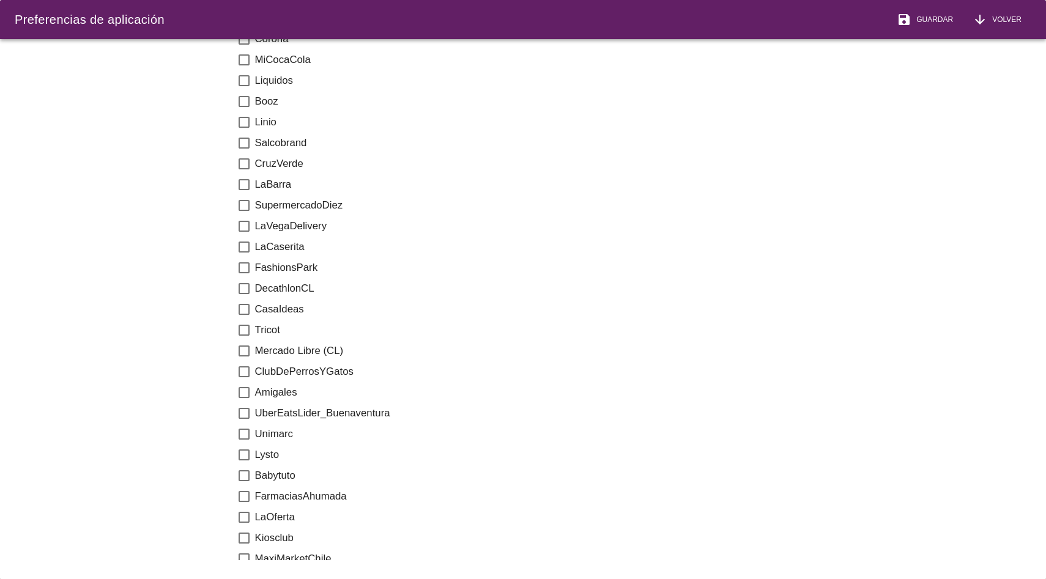
scroll to position [691, 0]
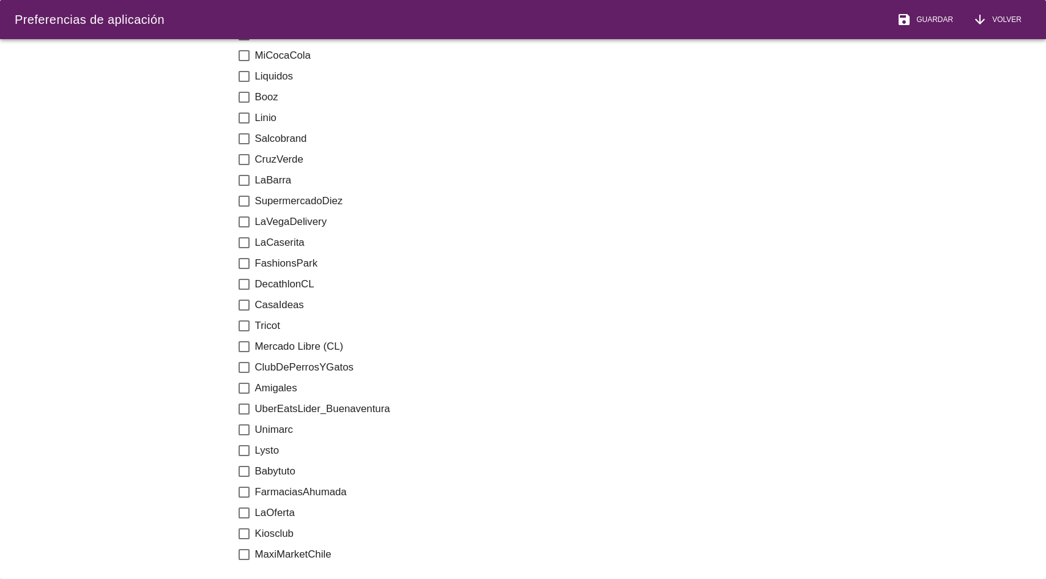
click at [245, 433] on icon "check_box_outline_blank" at bounding box center [244, 430] width 15 height 15
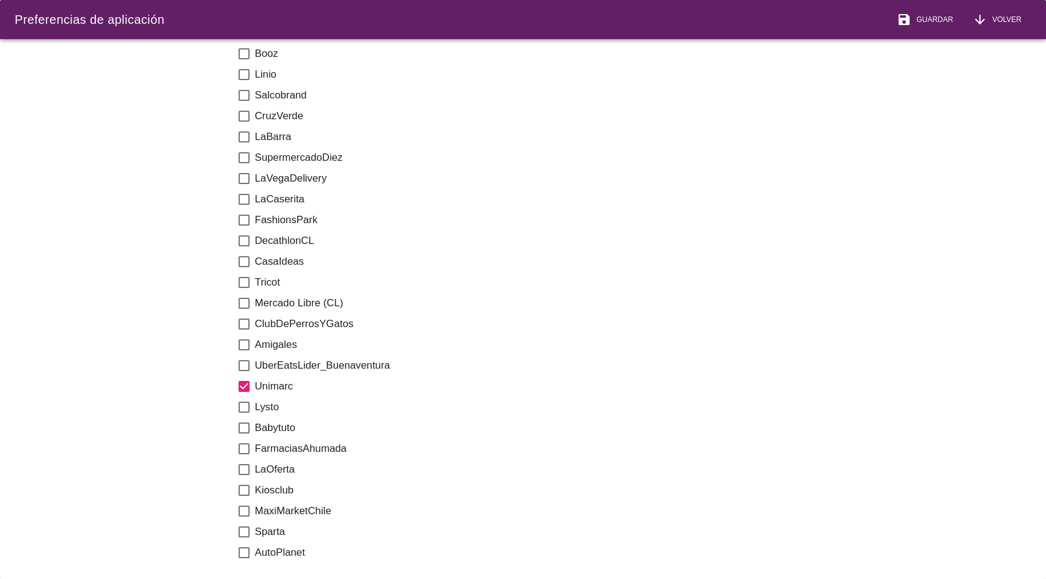
scroll to position [742, 0]
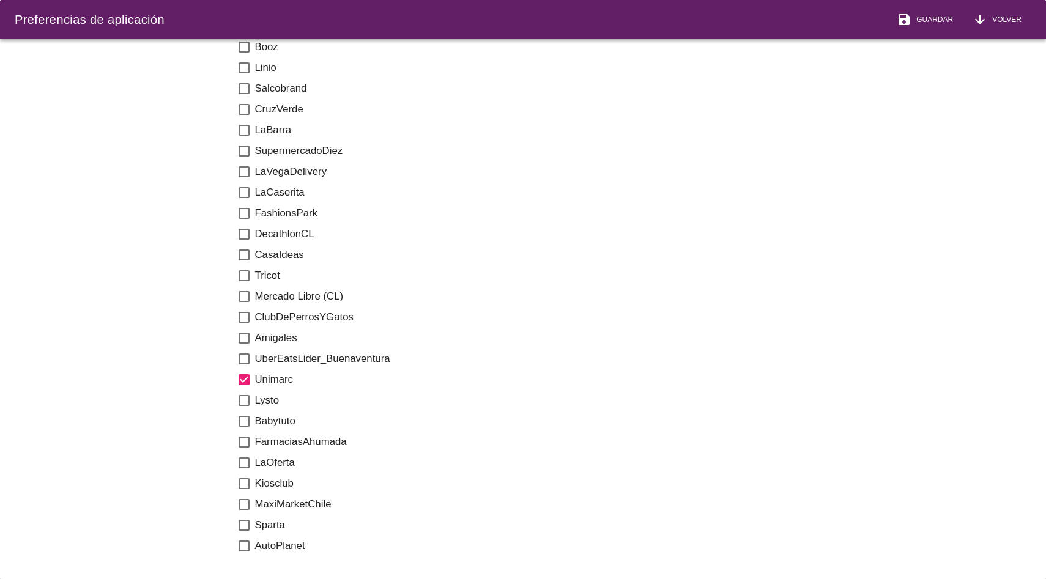
click at [242, 462] on icon "check_box_outline_blank" at bounding box center [244, 463] width 15 height 15
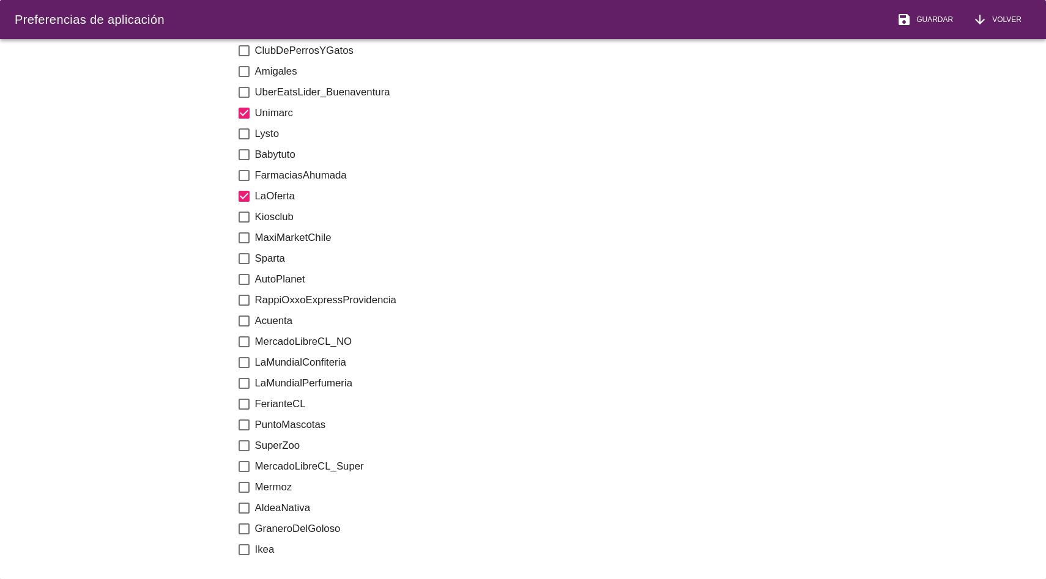
scroll to position [1019, 0]
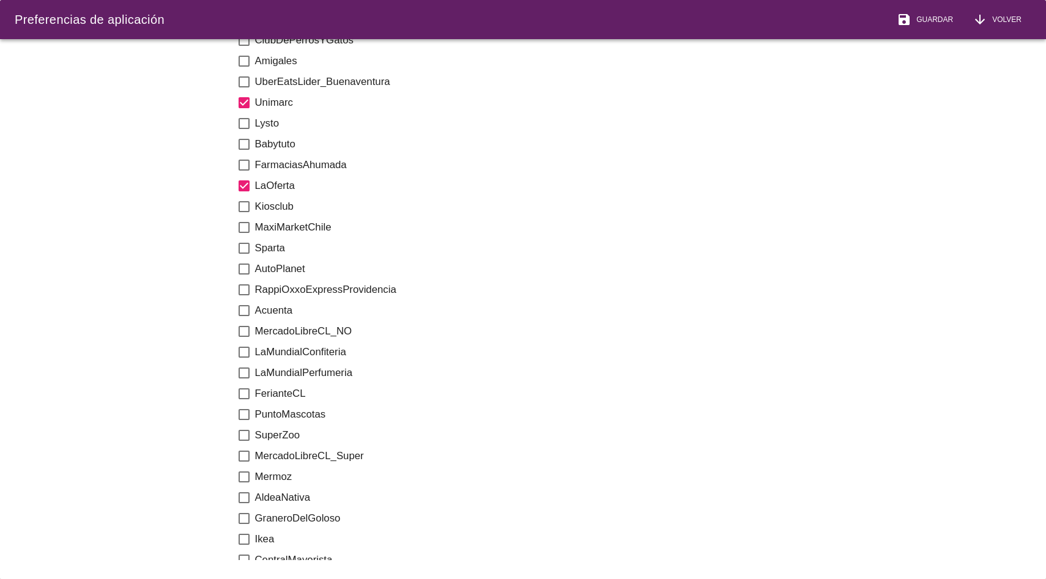
click at [247, 459] on icon "check_box_outline_blank" at bounding box center [244, 456] width 15 height 15
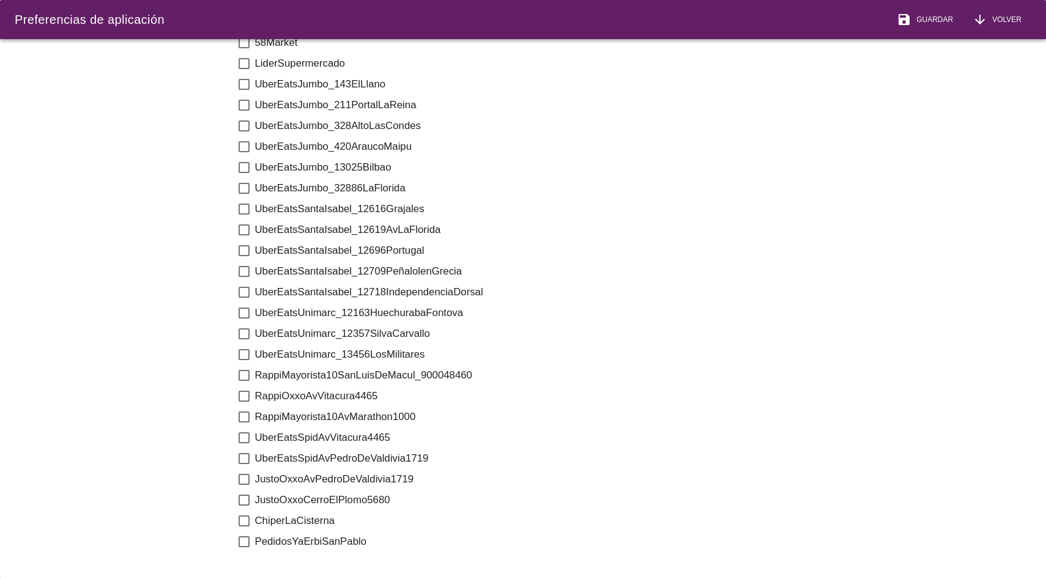
scroll to position [1915, 0]
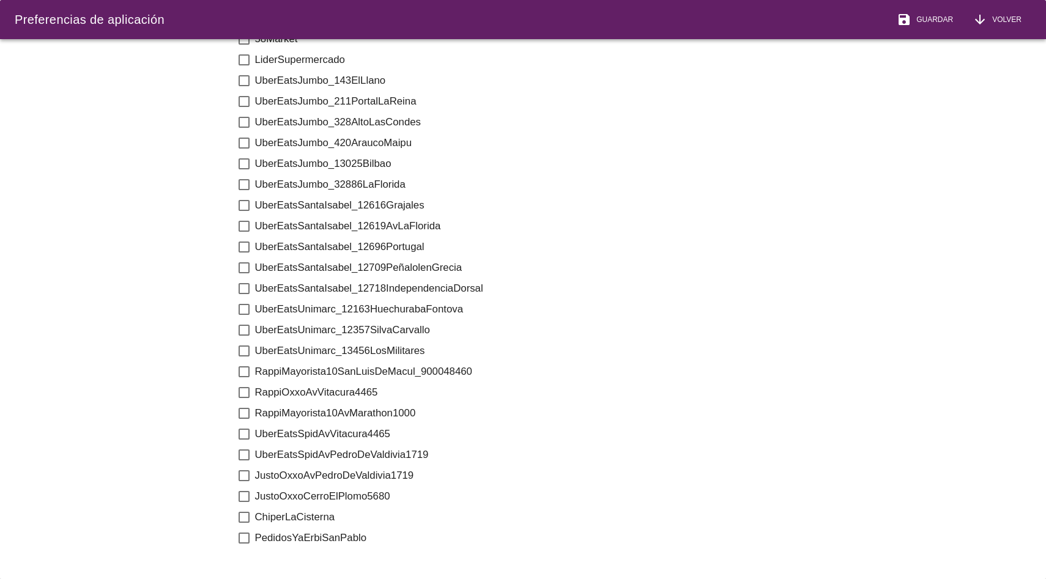
click at [247, 390] on icon "check_box_outline_blank" at bounding box center [244, 393] width 15 height 15
drag, startPoint x: 251, startPoint y: 105, endPoint x: 241, endPoint y: 105, distance: 9.8
click at [251, 105] on div "UberEatsJumbo_211PortalLaReina" at bounding box center [553, 101] width 605 height 15
click at [250, 102] on icon "check_box_outline_blank" at bounding box center [244, 101] width 15 height 15
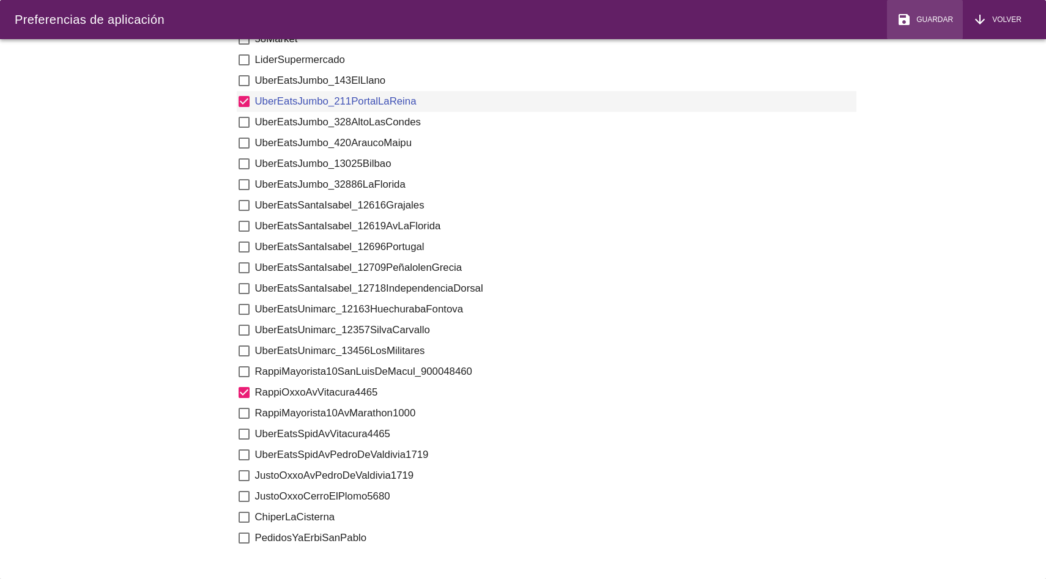
click at [914, 14] on span "Guardar" at bounding box center [933, 19] width 42 height 11
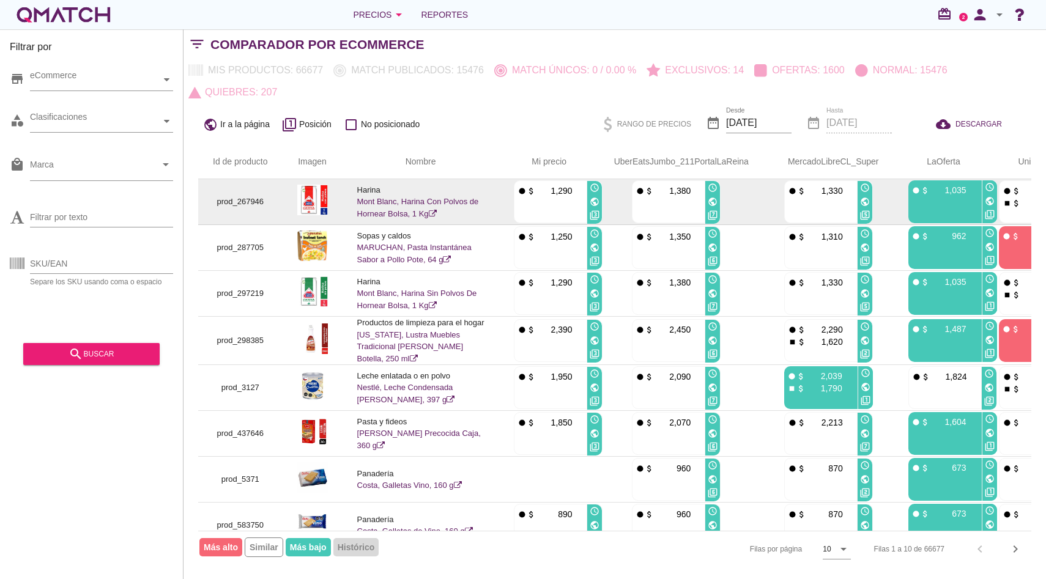
click at [410, 202] on link "Mont Blanc, Harina Con Polvos de Hornear Bolsa, 1 Kg" at bounding box center [418, 207] width 122 height 21
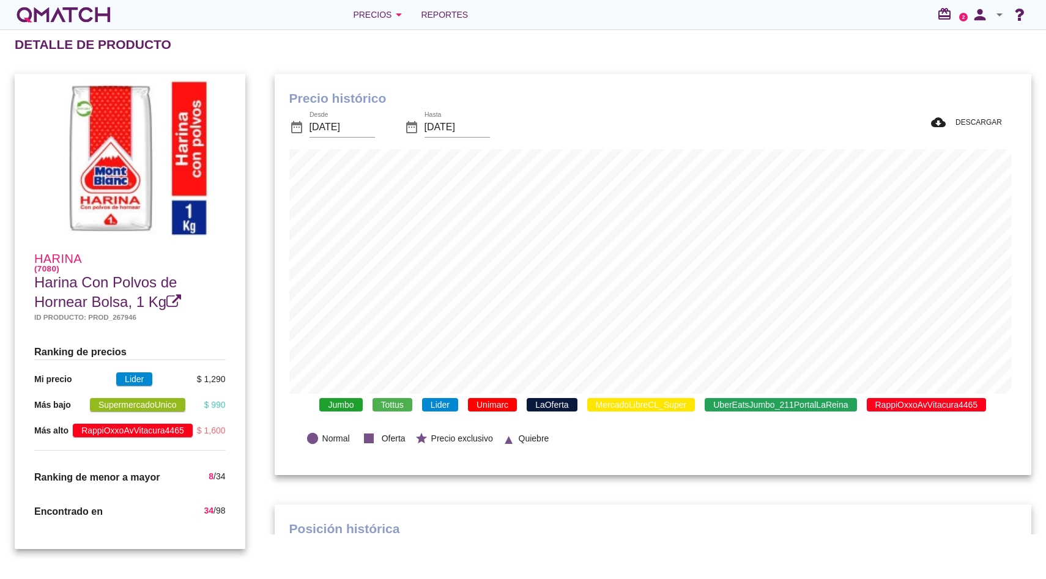
scroll to position [357, 752]
click at [394, 17] on icon "arrow_drop_down" at bounding box center [399, 14] width 15 height 15
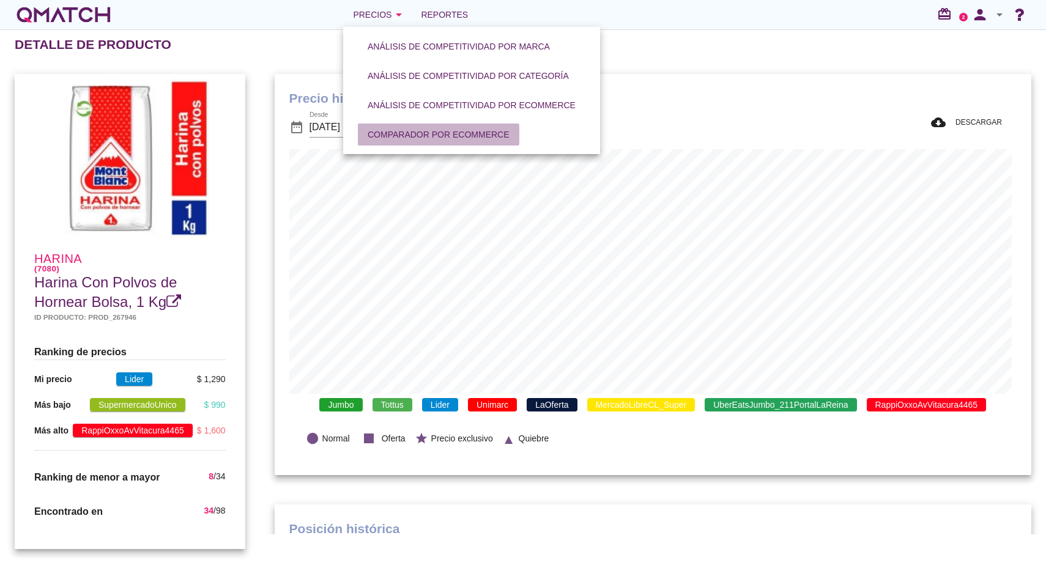
click at [419, 125] on button "Comparador por eCommerce" at bounding box center [439, 135] width 162 height 22
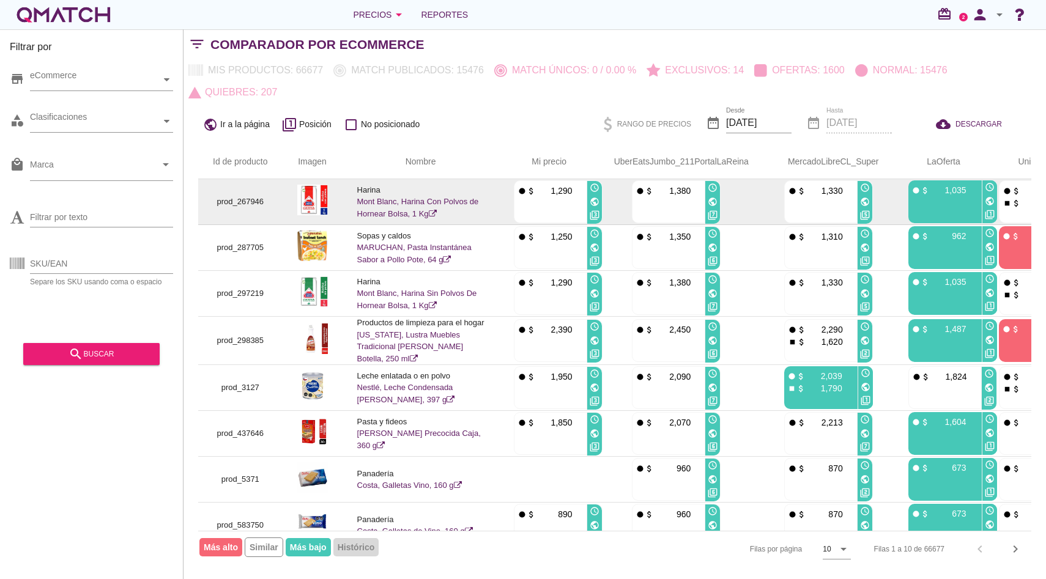
click at [415, 208] on td "Harina Mont Blanc, Harina Con Polvos de Hornear Bolsa, 1 Kg" at bounding box center [421, 202] width 157 height 46
click at [417, 205] on link "Mont Blanc, Harina Con Polvos de Hornear Bolsa, 1 Kg" at bounding box center [418, 207] width 122 height 21
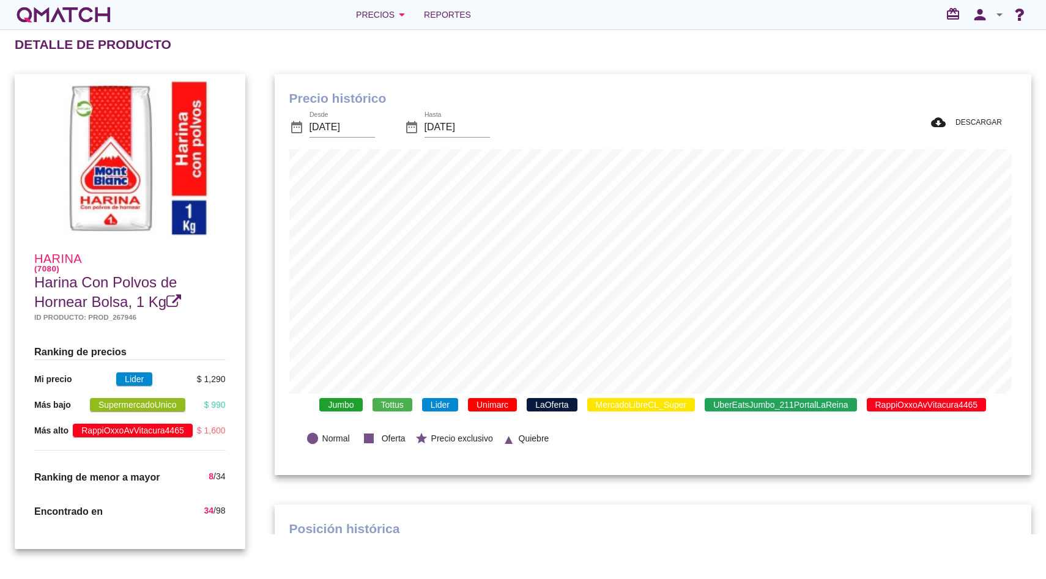
scroll to position [357, 752]
click at [949, 411] on span "RappiOxxoAvVitacura4465" at bounding box center [927, 404] width 120 height 13
click at [832, 414] on div "Jumbo Tottus Lider Unimarc LaOferta MercadoLibreCL_Super UberEatsJumbo_211Porta…" at bounding box center [653, 405] width 728 height 23
click at [832, 411] on span "UberEatsJumbo_211PortalLaReina" at bounding box center [781, 404] width 152 height 13
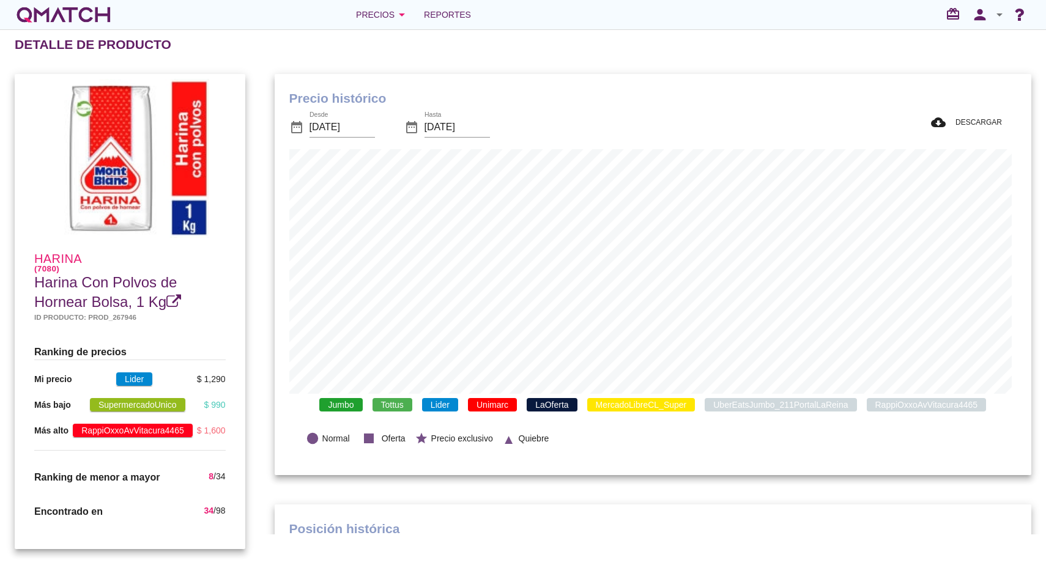
click at [648, 404] on span "MercadoLibreCL_Super" at bounding box center [641, 404] width 108 height 13
drag, startPoint x: 565, startPoint y: 405, endPoint x: 518, endPoint y: 405, distance: 46.5
click at [565, 405] on span "LaOferta" at bounding box center [552, 404] width 50 height 13
click at [495, 405] on span "Unimarc" at bounding box center [492, 404] width 49 height 13
click at [423, 402] on span "Lider" at bounding box center [440, 404] width 36 height 13
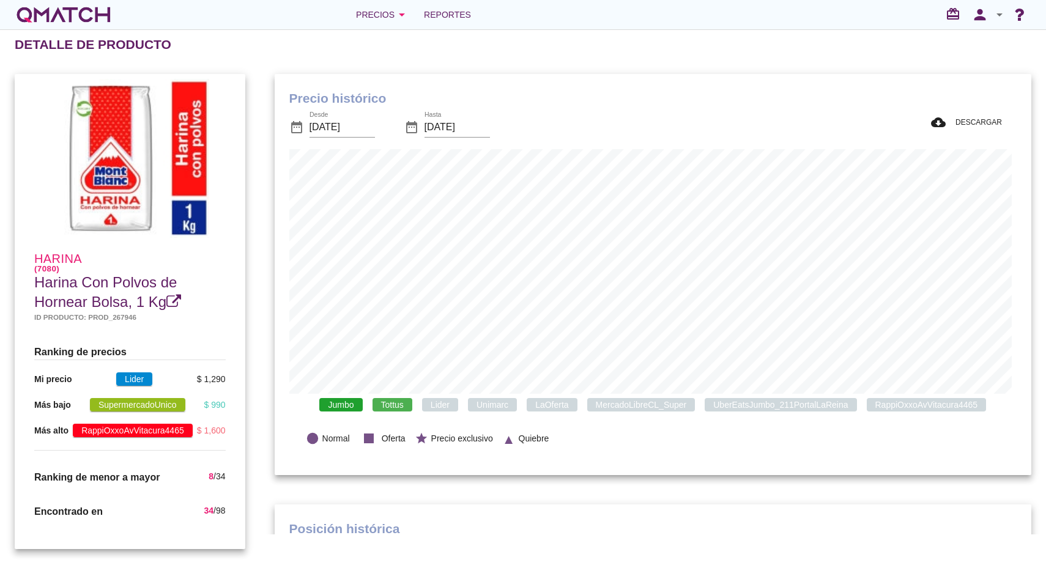
click at [377, 406] on span "Tottus" at bounding box center [393, 404] width 40 height 13
click at [327, 401] on span "Jumbo" at bounding box center [340, 404] width 43 height 13
click at [609, 106] on h1 "Precio histórico" at bounding box center [653, 99] width 728 height 20
click at [400, 15] on icon "arrow_drop_down" at bounding box center [402, 14] width 15 height 15
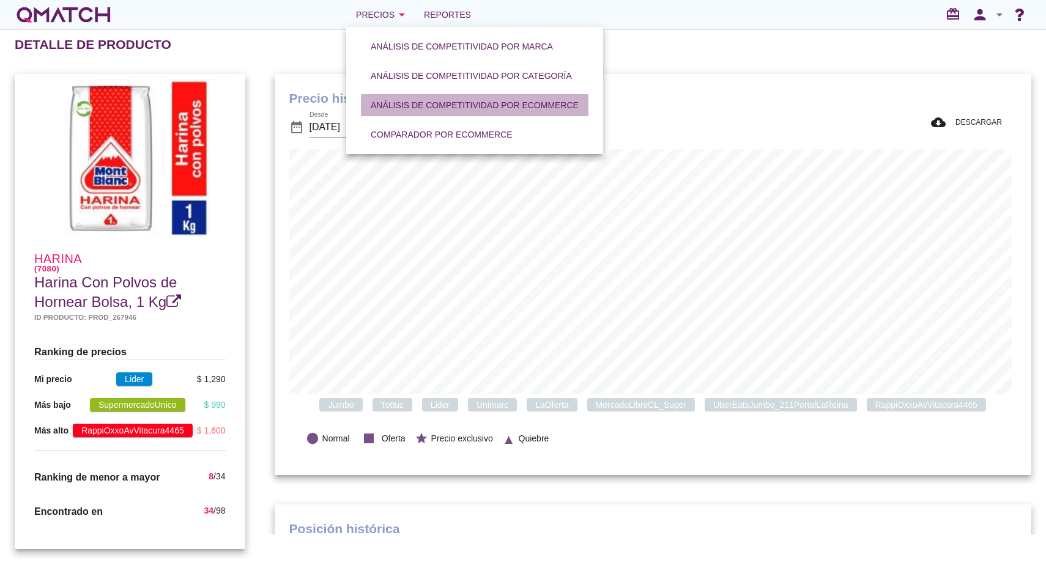
click at [440, 106] on div "Análisis de competitividad por eCommerce" at bounding box center [475, 105] width 208 height 13
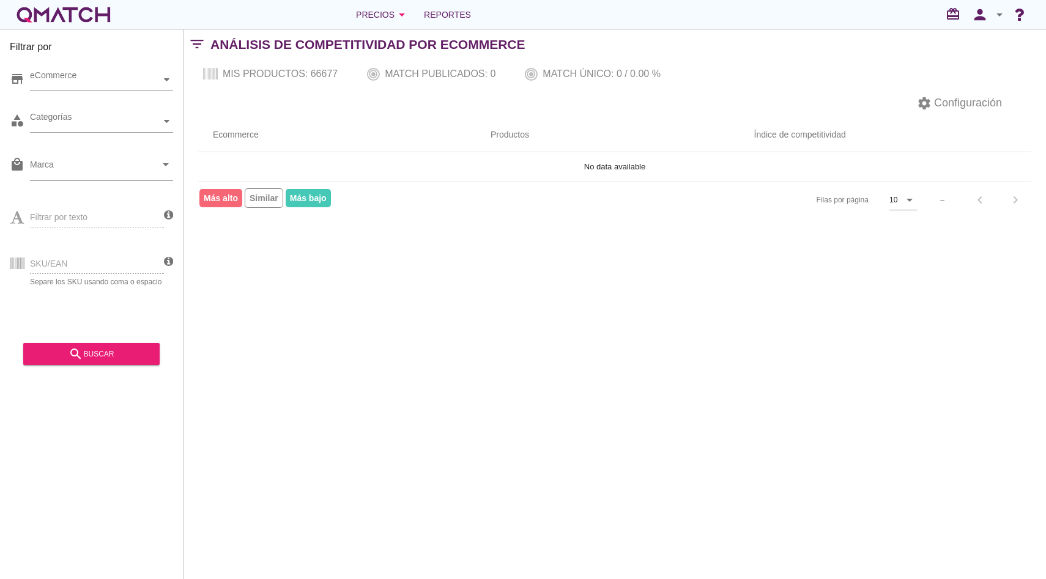
click at [397, 1] on div "Precios arrow_drop_down Reportes redeem person arrow_drop_down" at bounding box center [523, 14] width 1046 height 29
click at [395, 6] on button "Precios arrow_drop_down" at bounding box center [382, 14] width 73 height 24
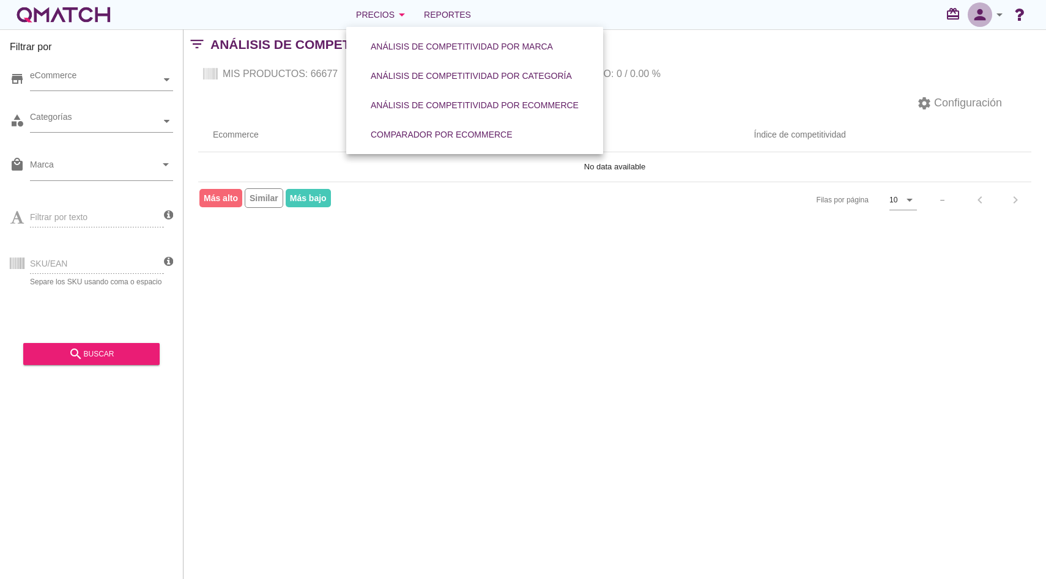
click at [991, 20] on icon "person" at bounding box center [980, 14] width 24 height 17
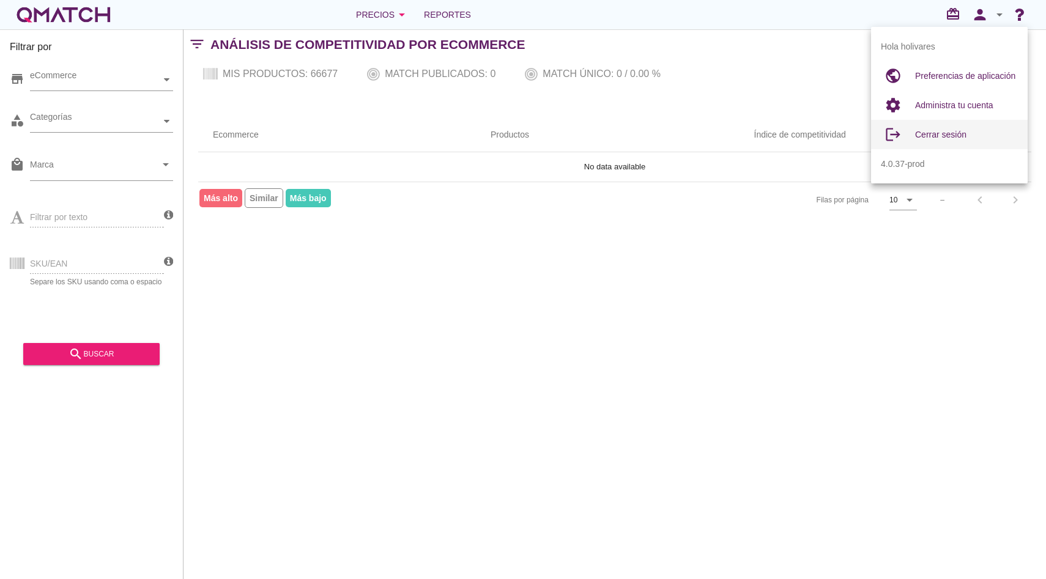
click at [964, 127] on div "Cerrar sesión" at bounding box center [966, 134] width 103 height 15
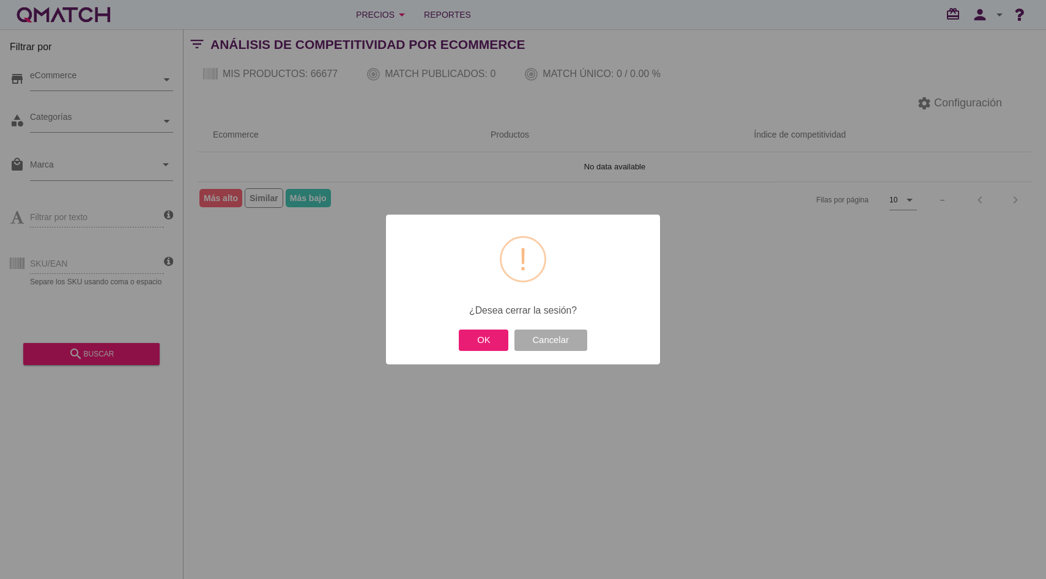
click at [477, 353] on div "OK Cancelar" at bounding box center [523, 340] width 134 height 27
click at [491, 345] on button "OK" at bounding box center [484, 340] width 50 height 21
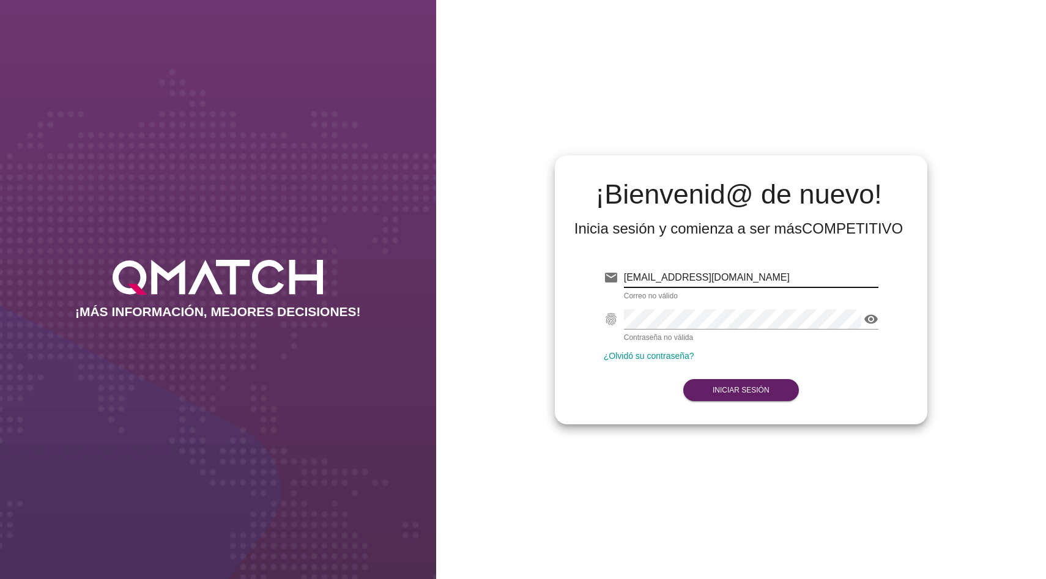
click at [698, 280] on input "[EMAIL_ADDRESS][DOMAIN_NAME]" at bounding box center [751, 278] width 255 height 20
type input "[EMAIL_ADDRESS][DOMAIN_NAME]"
click at [770, 394] on button "Iniciar Sesión" at bounding box center [742, 390] width 116 height 22
